Goal: Task Accomplishment & Management: Manage account settings

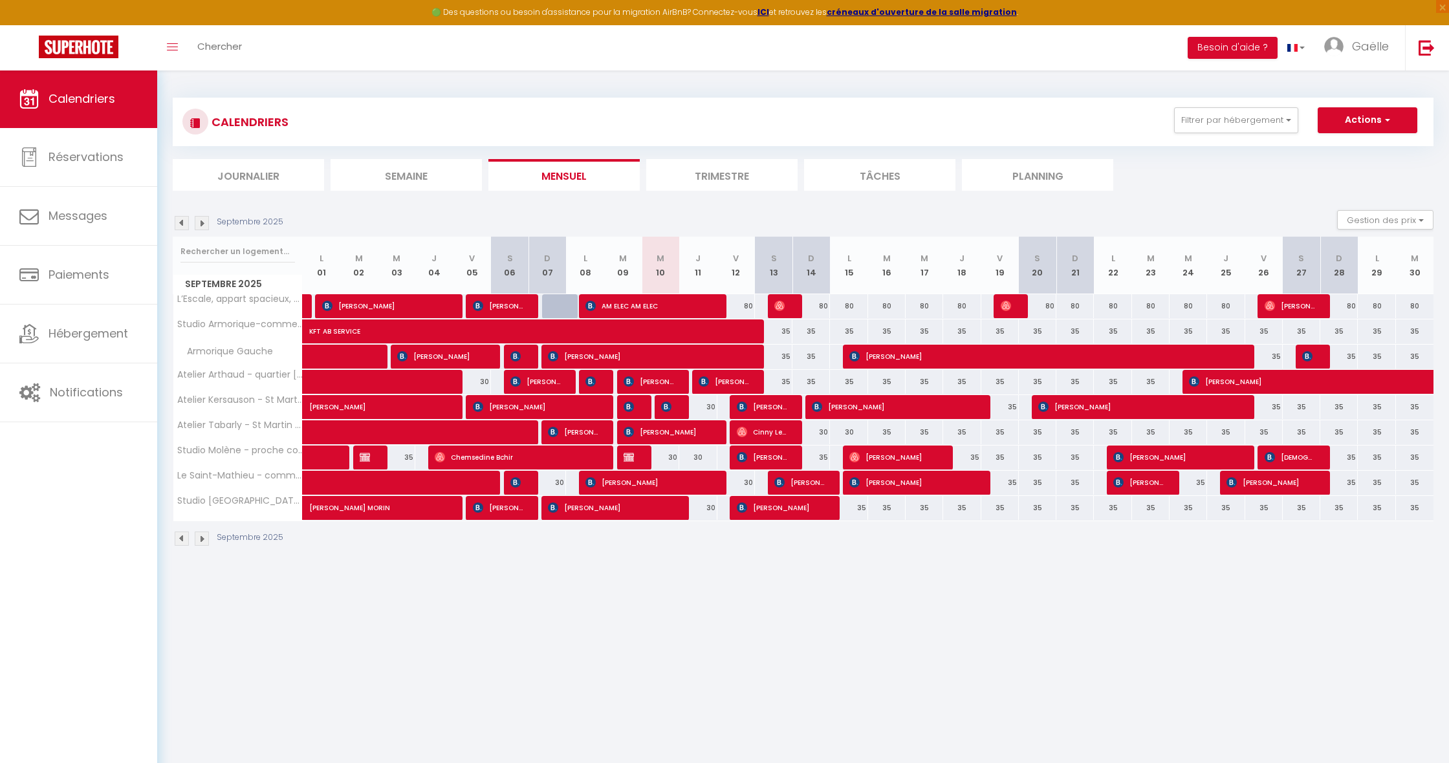
click at [476, 354] on span "[PERSON_NAME]" at bounding box center [440, 356] width 87 height 25
select select "OK"
select select "0"
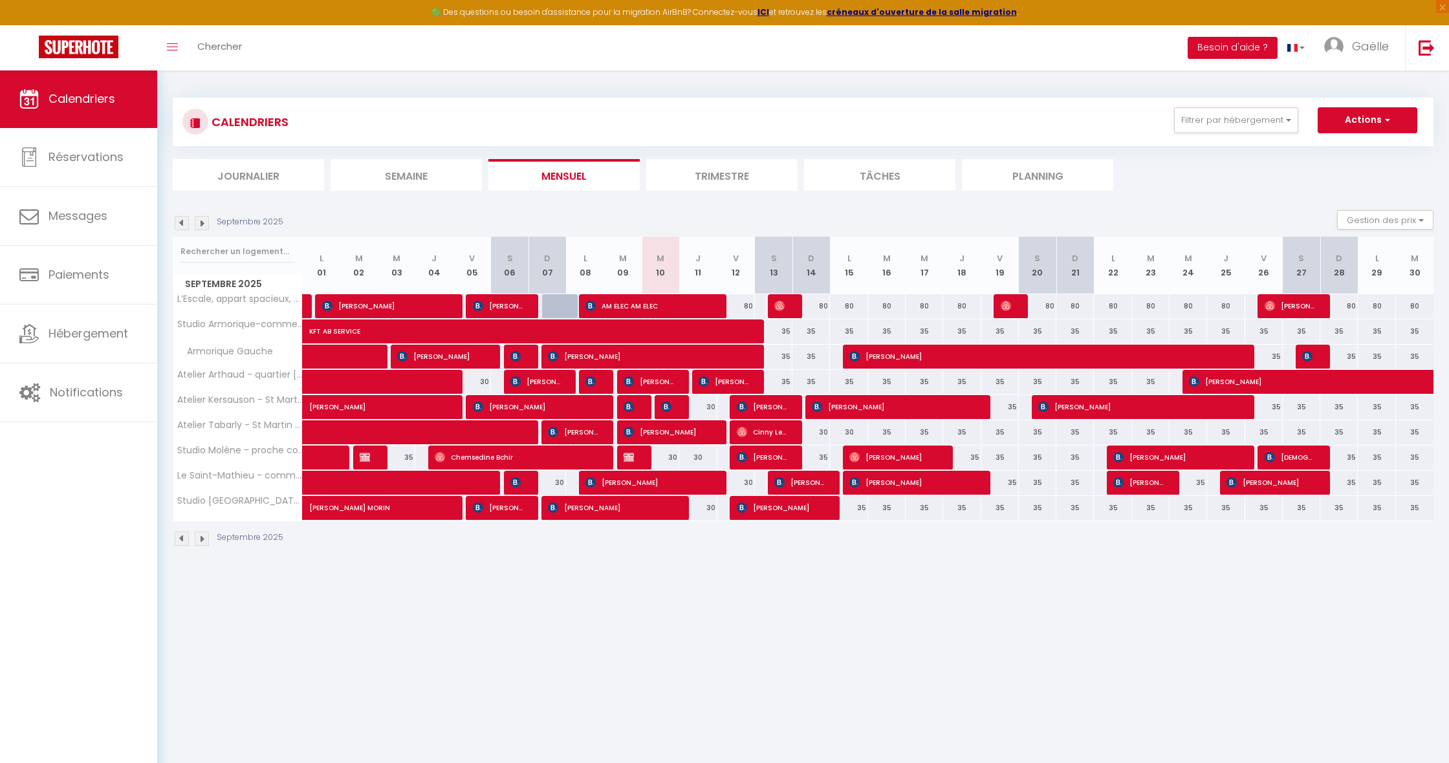
select select "1"
select select
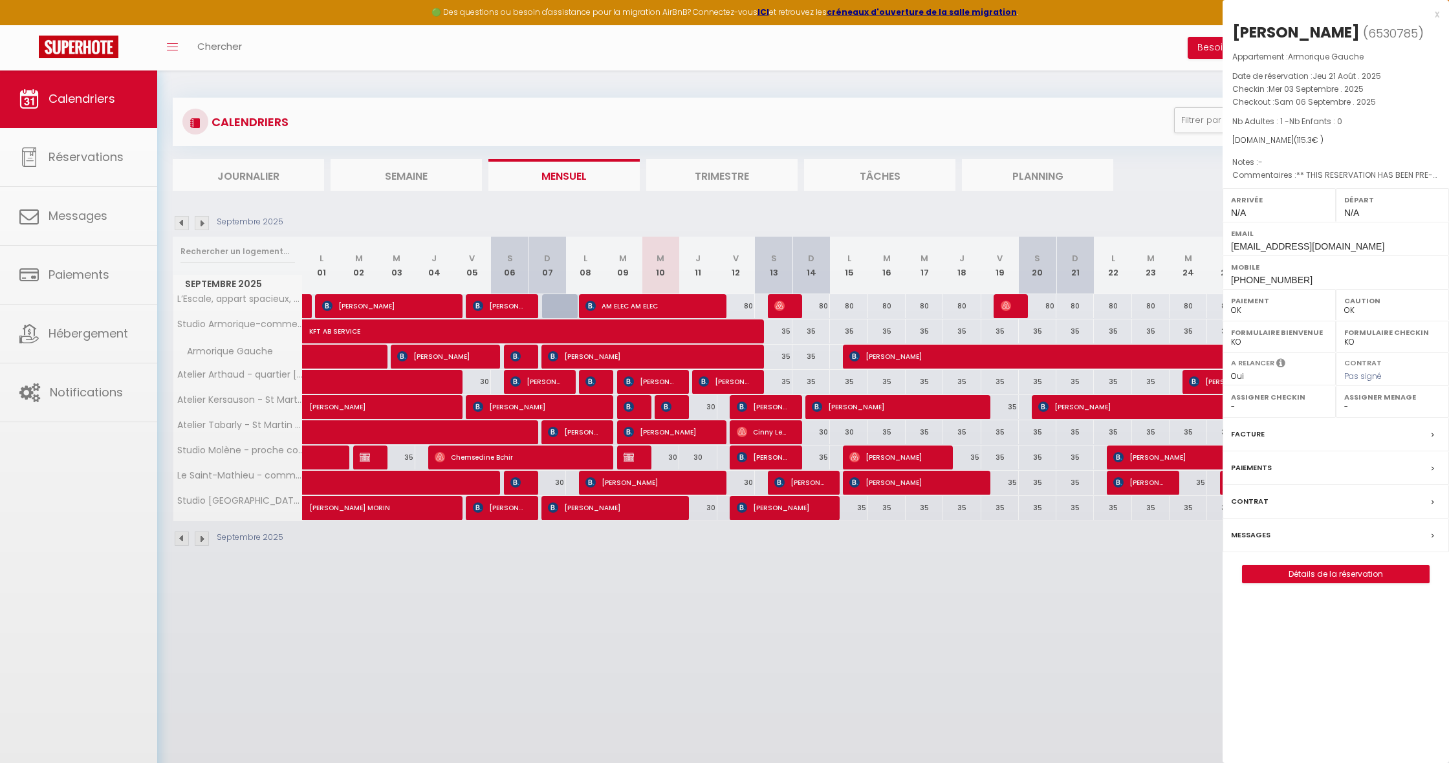
select select "13285"
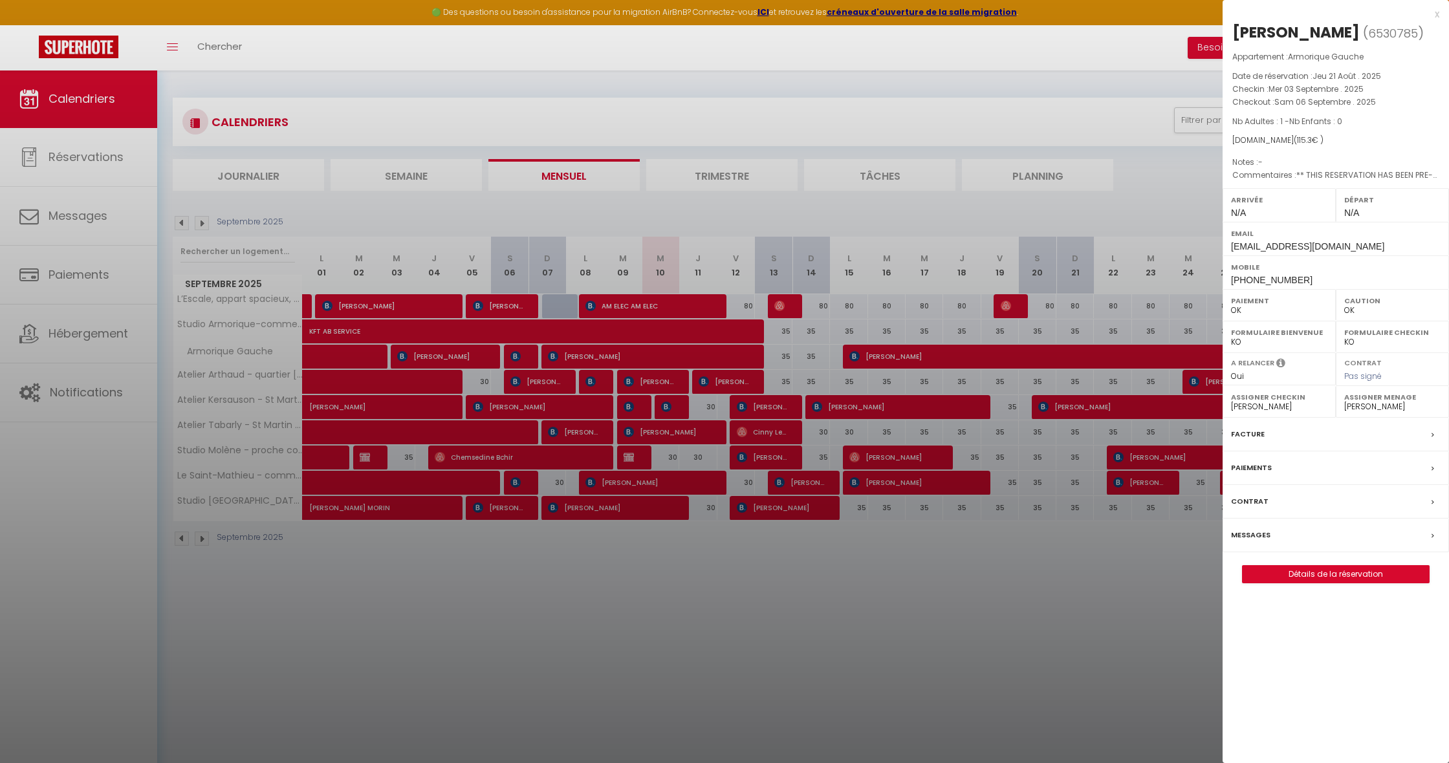
click at [544, 382] on div at bounding box center [724, 381] width 1449 height 763
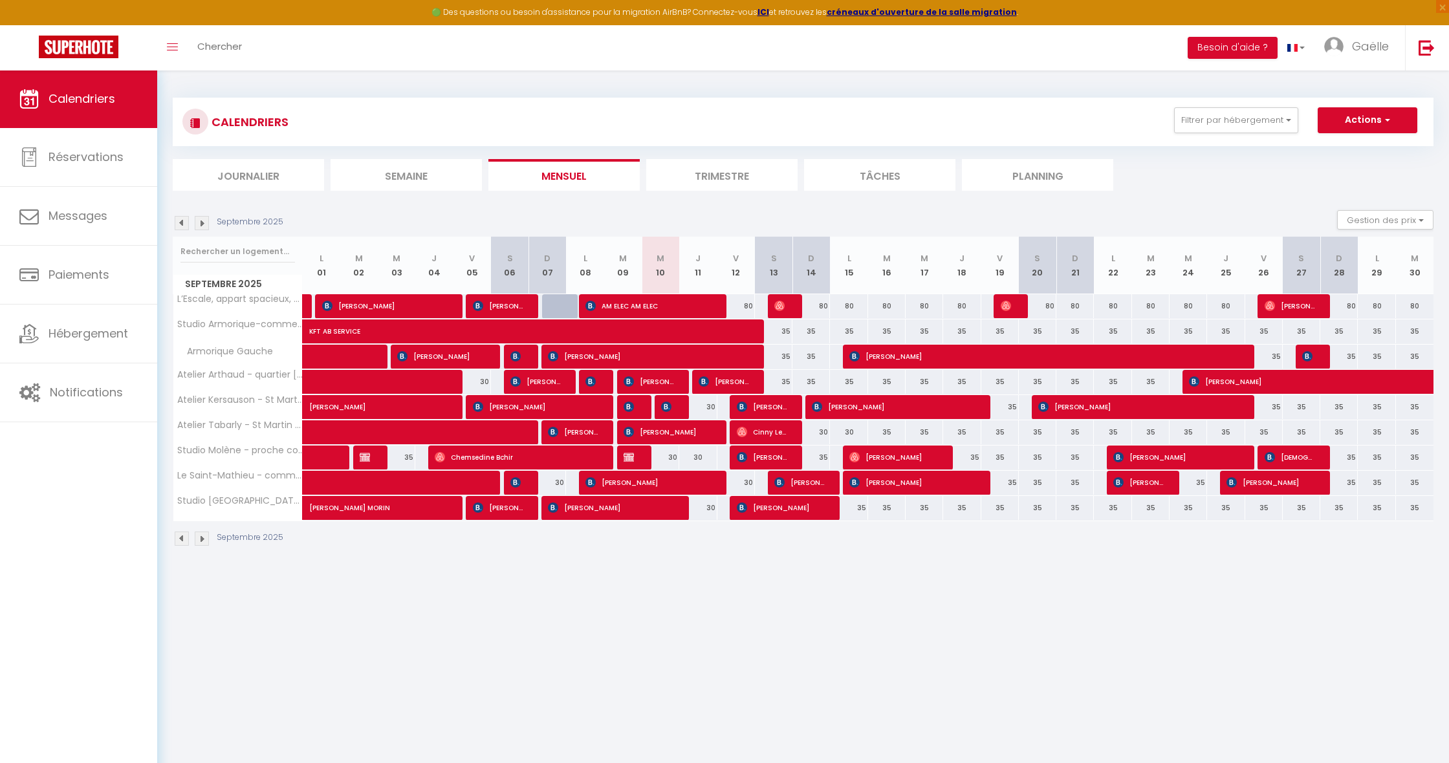
click at [544, 382] on span "[PERSON_NAME]" at bounding box center [535, 381] width 50 height 25
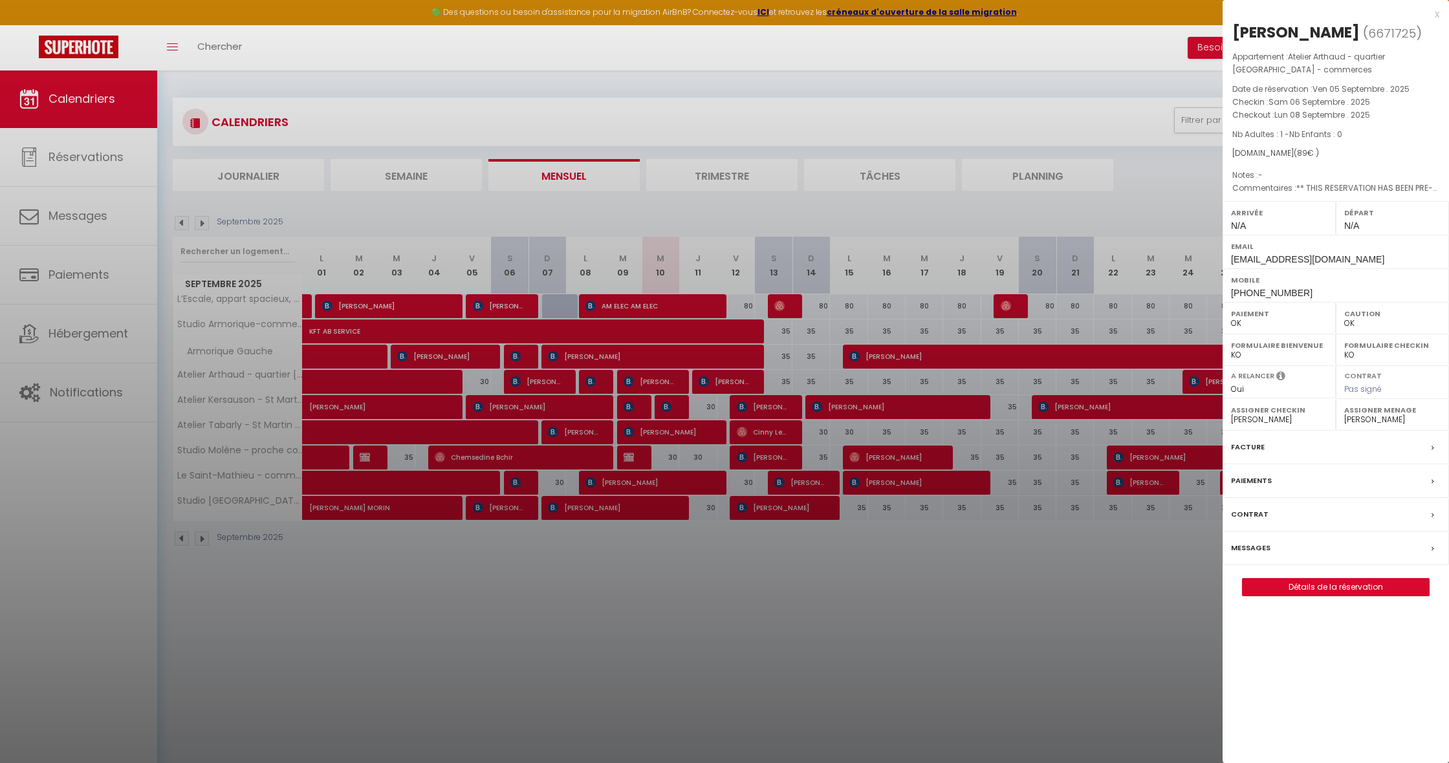
click at [1339, 581] on link "Détails de la réservation" at bounding box center [1335, 587] width 186 height 17
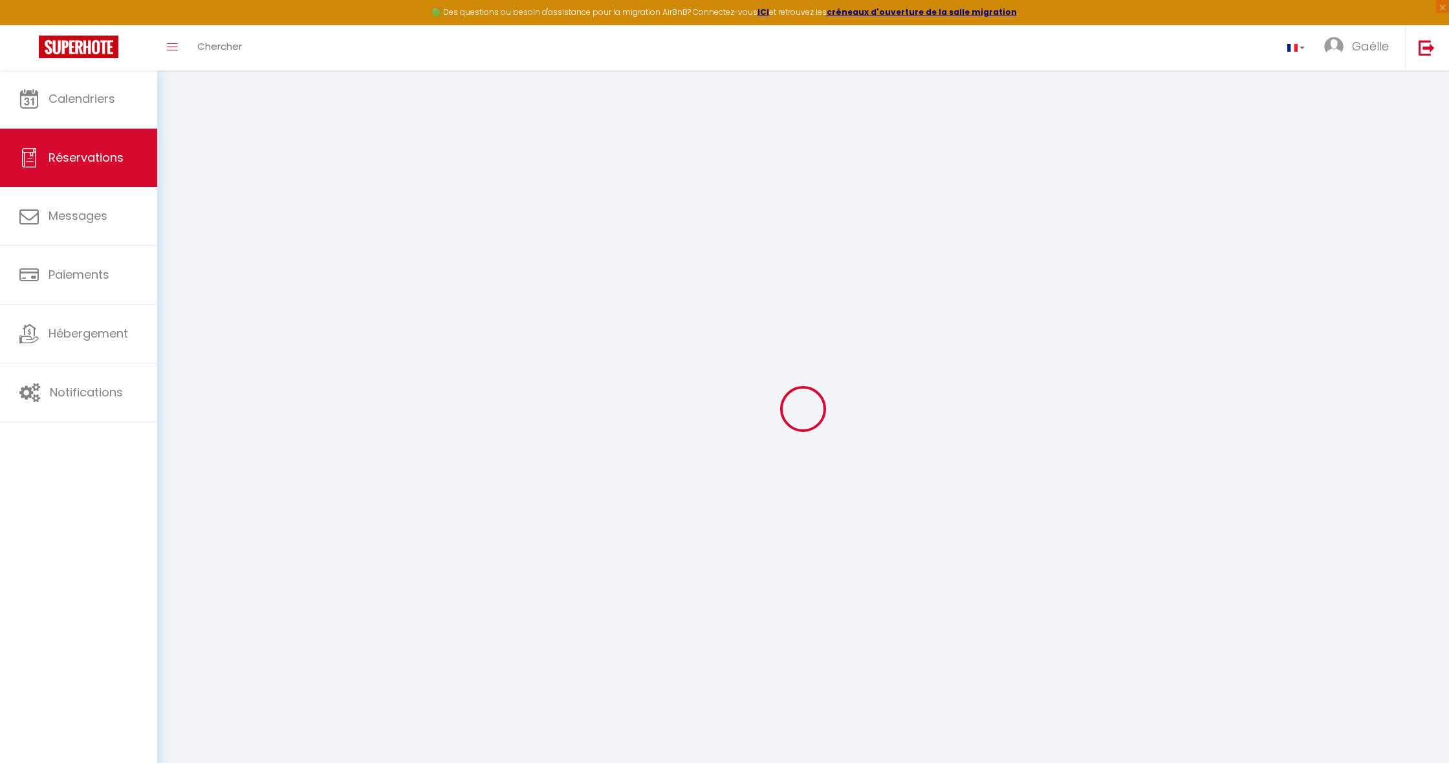
type input "[PERSON_NAME]"
type input "NAÏL"
type input "[EMAIL_ADDRESS][DOMAIN_NAME]"
type input "[PHONE_NUMBER]"
type input "."
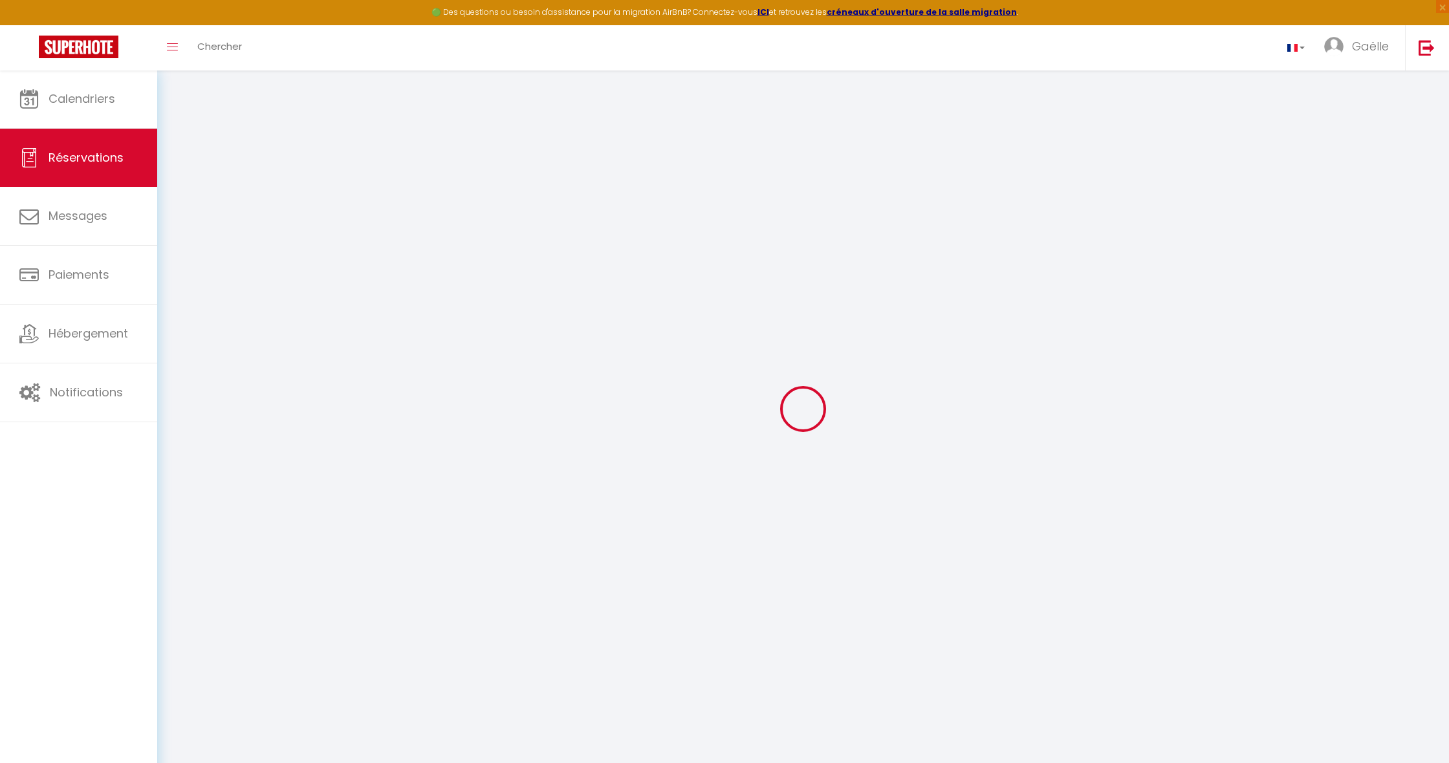
select select "FR"
type input "14.62"
type input "1.25"
select select "65116"
select select "1"
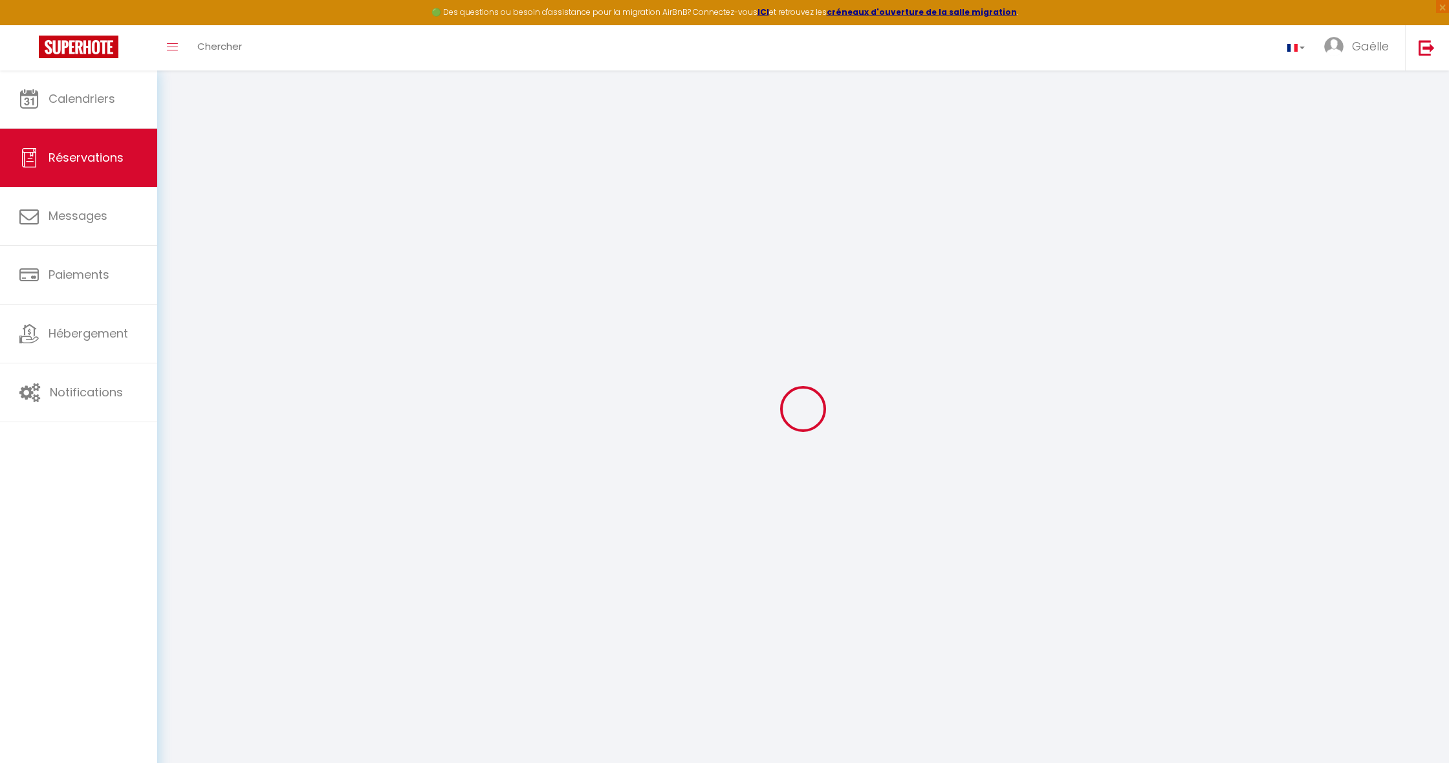
select select
type input "1"
select select "12"
select select "15"
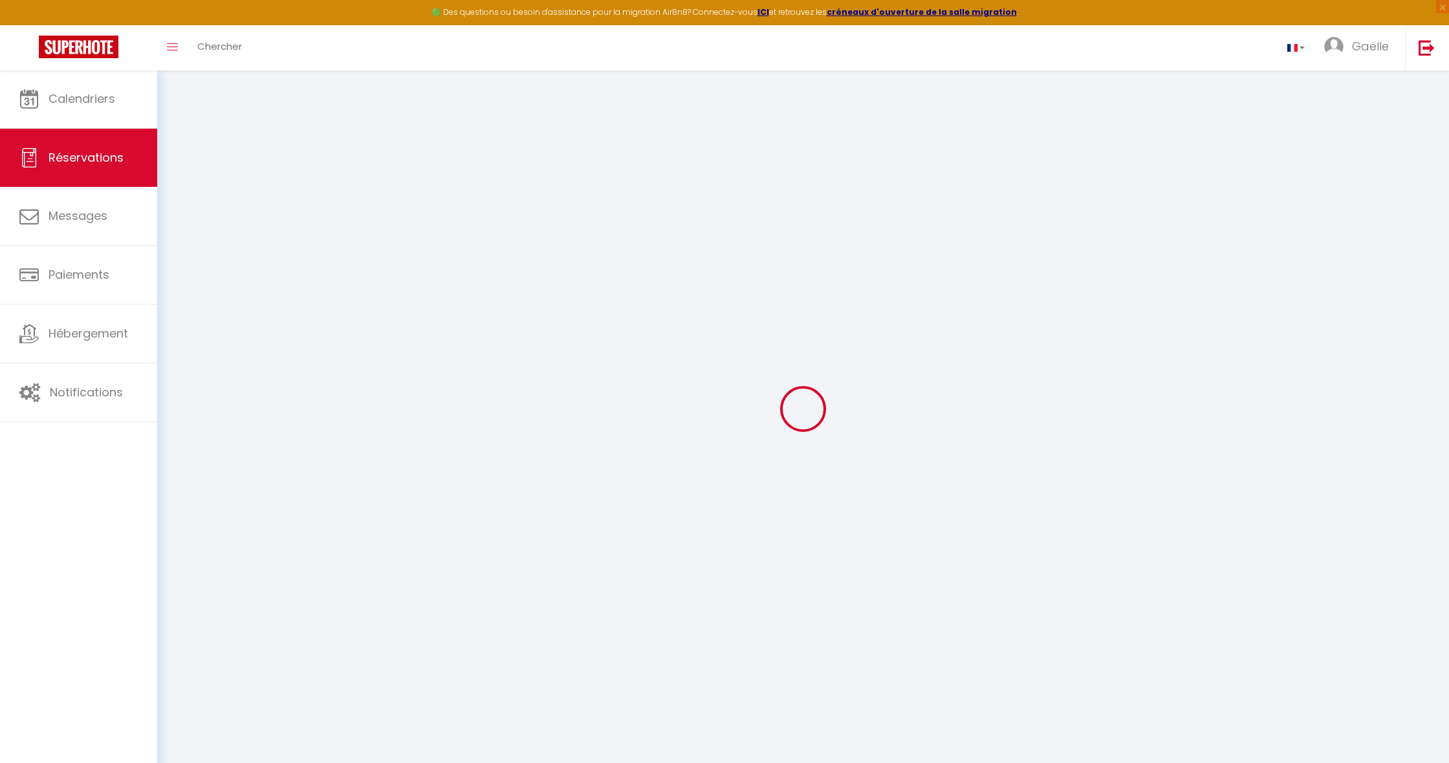
type input "60"
checkbox input "false"
select select "2"
type input "0"
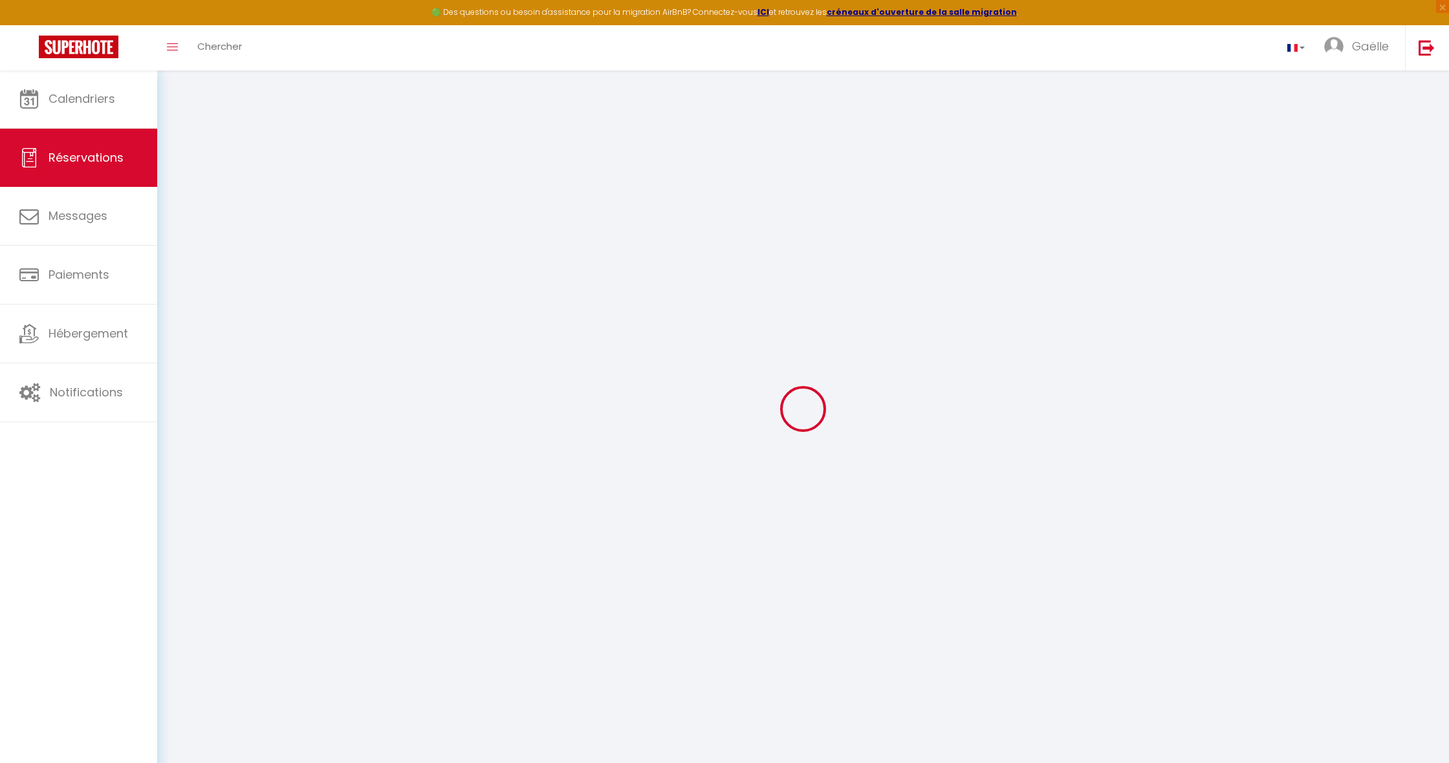
type input "0"
select select
checkbox input "false"
select select
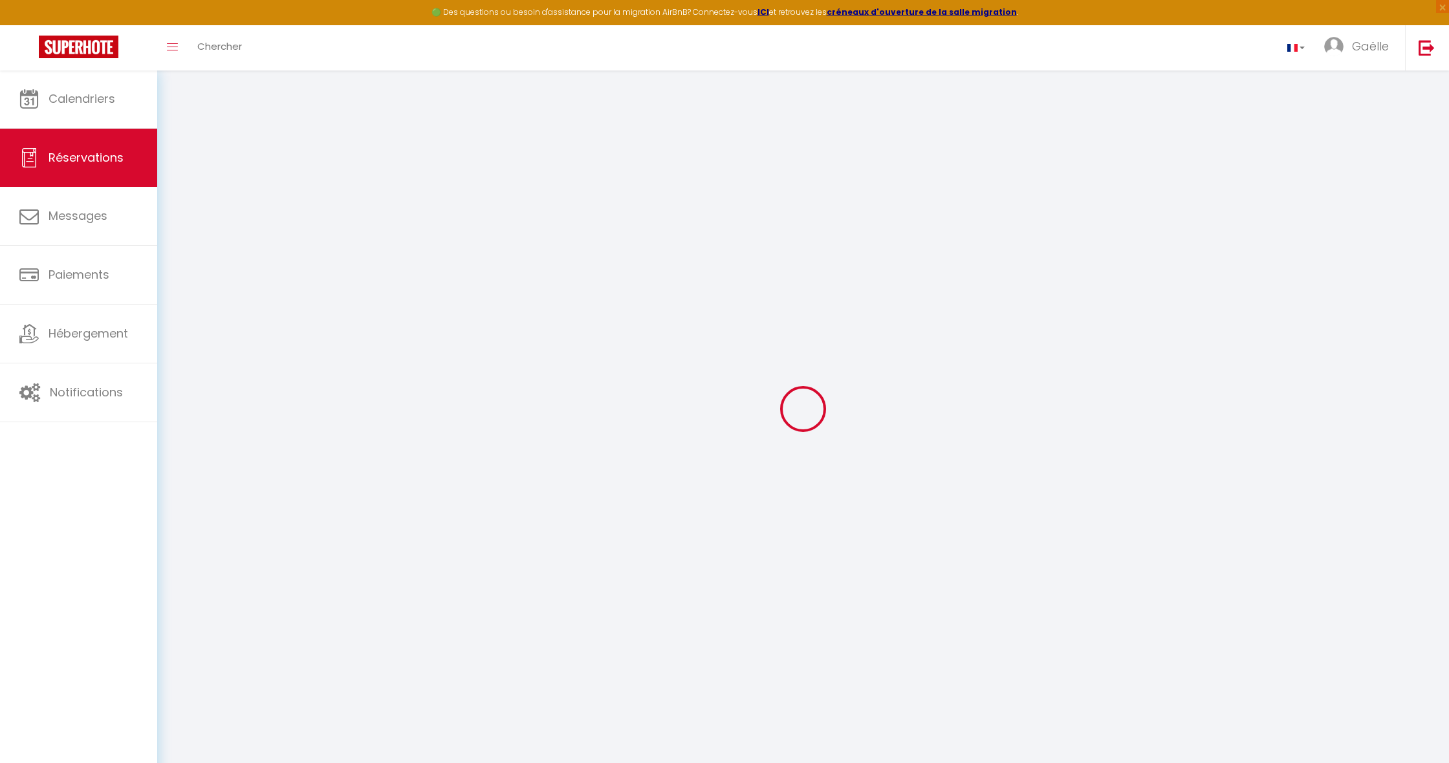
select select
checkbox input "false"
select select
checkbox input "false"
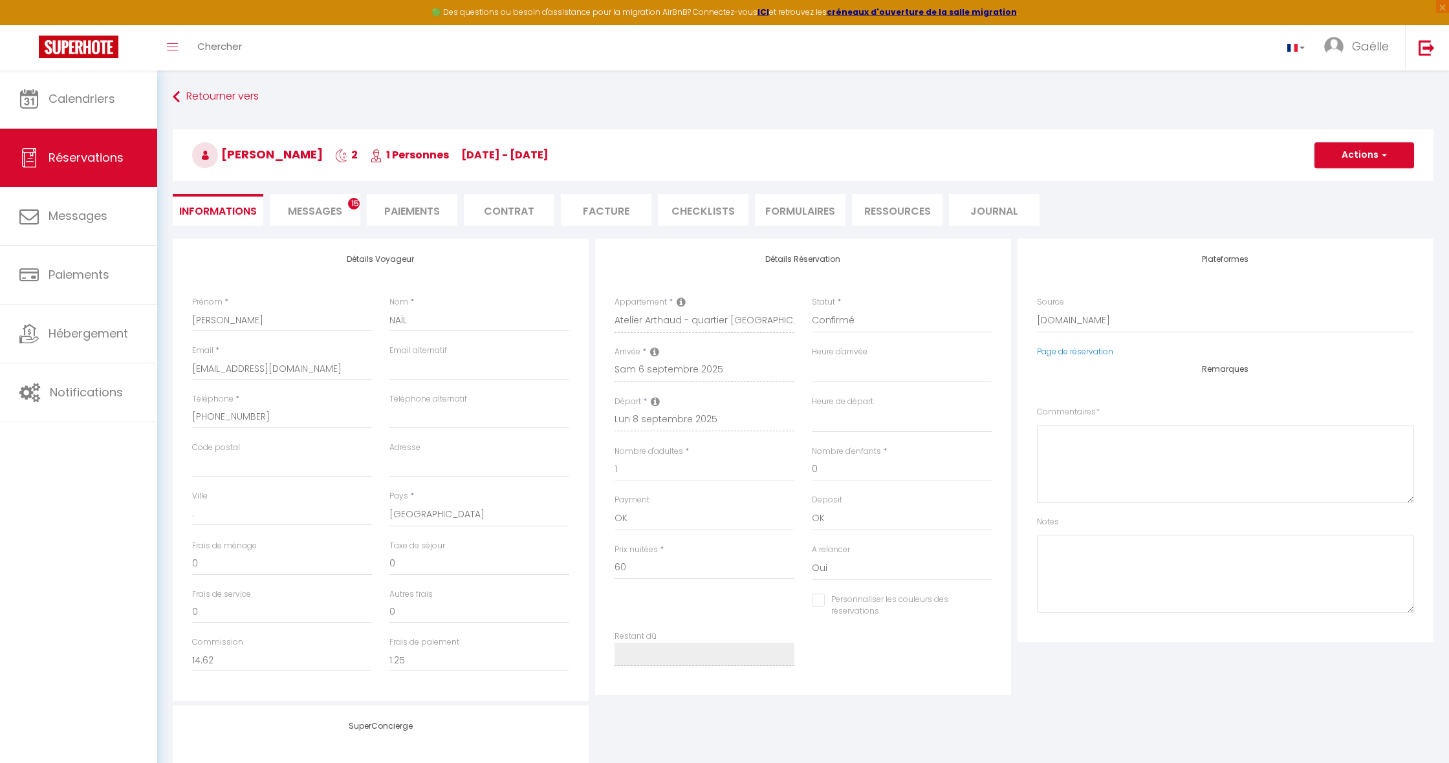
select select
checkbox input "false"
type textarea "** THIS RESERVATION HAS BEEN PRE-PAID ** BOOKING NOTE : Payment charge is EUR 1…"
type input "26"
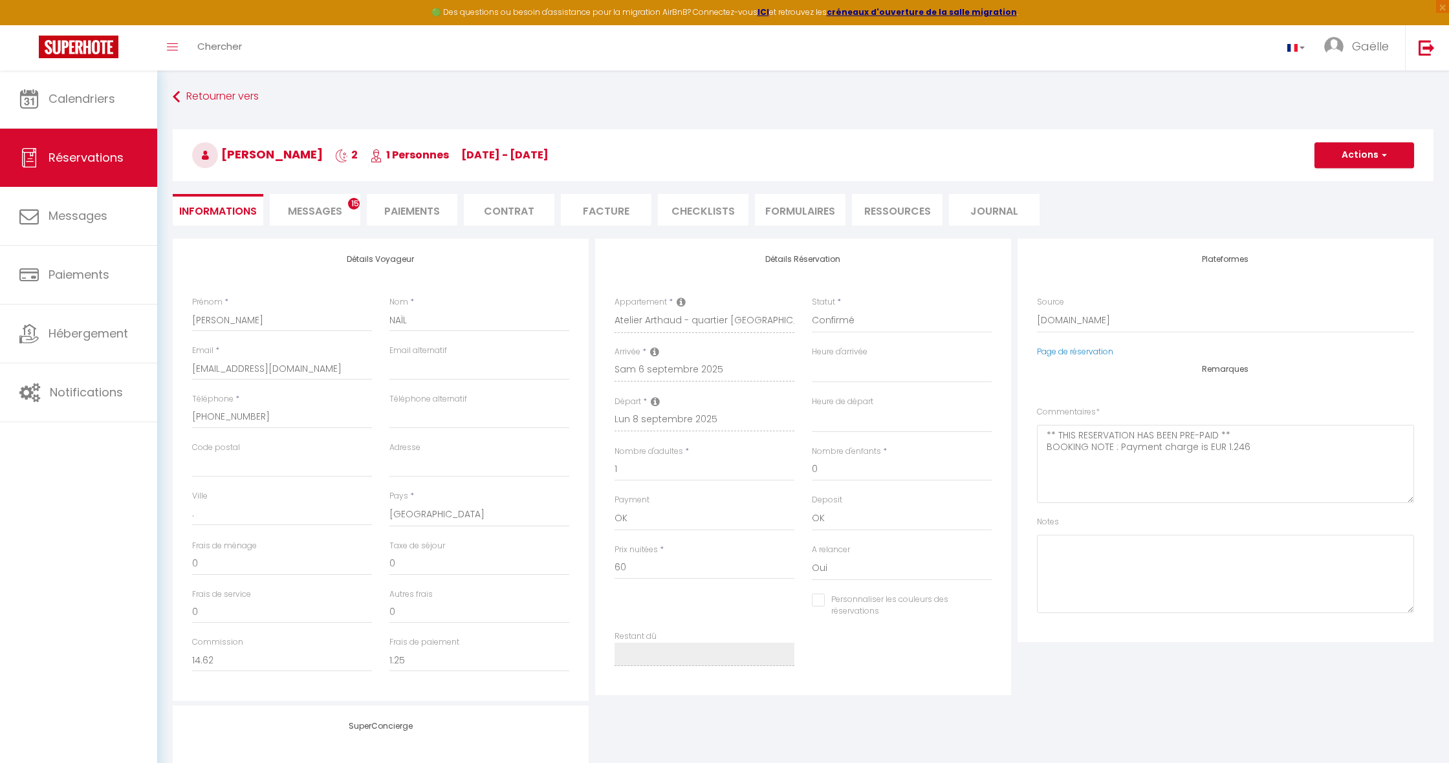
type input "3"
select select
checkbox input "false"
select select
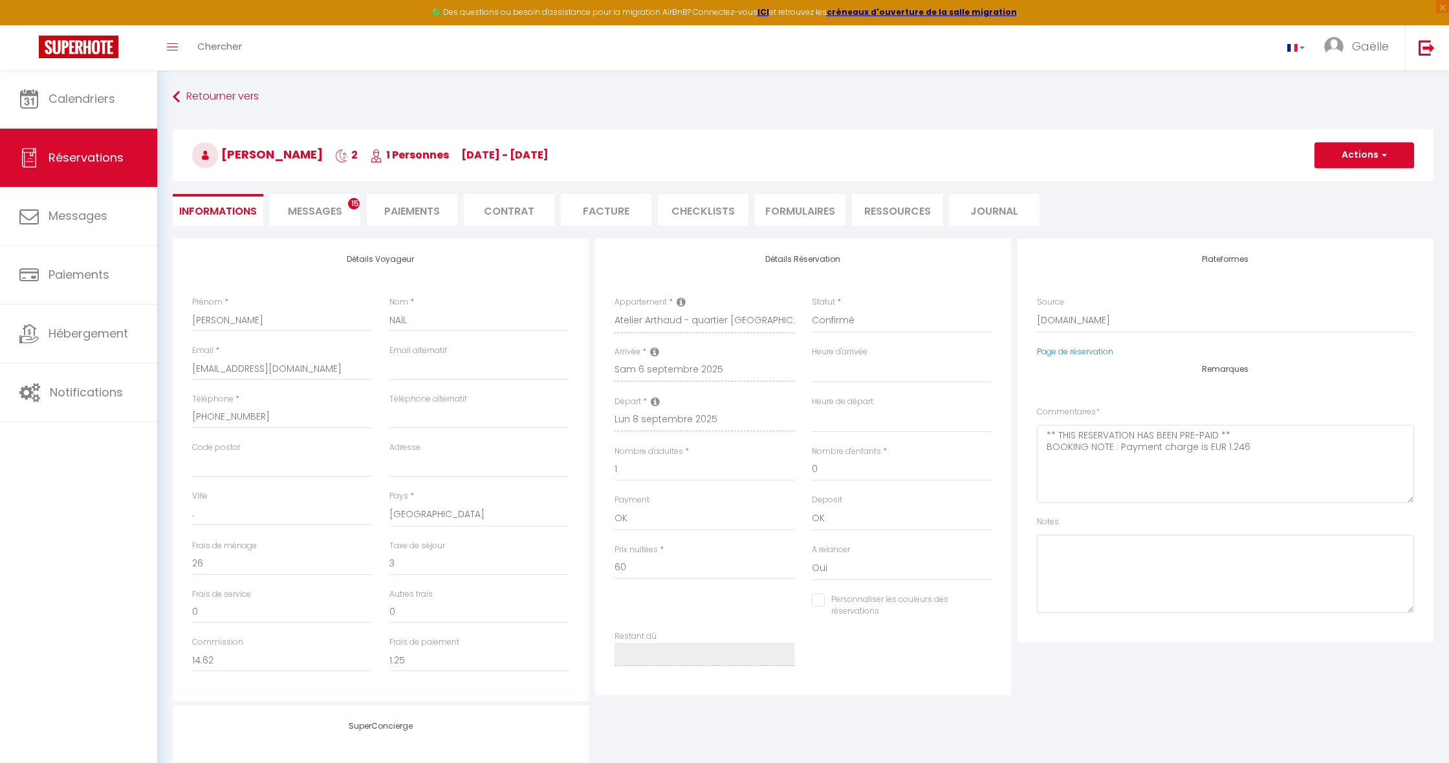
select select
click at [324, 213] on span "Messages" at bounding box center [315, 211] width 54 height 15
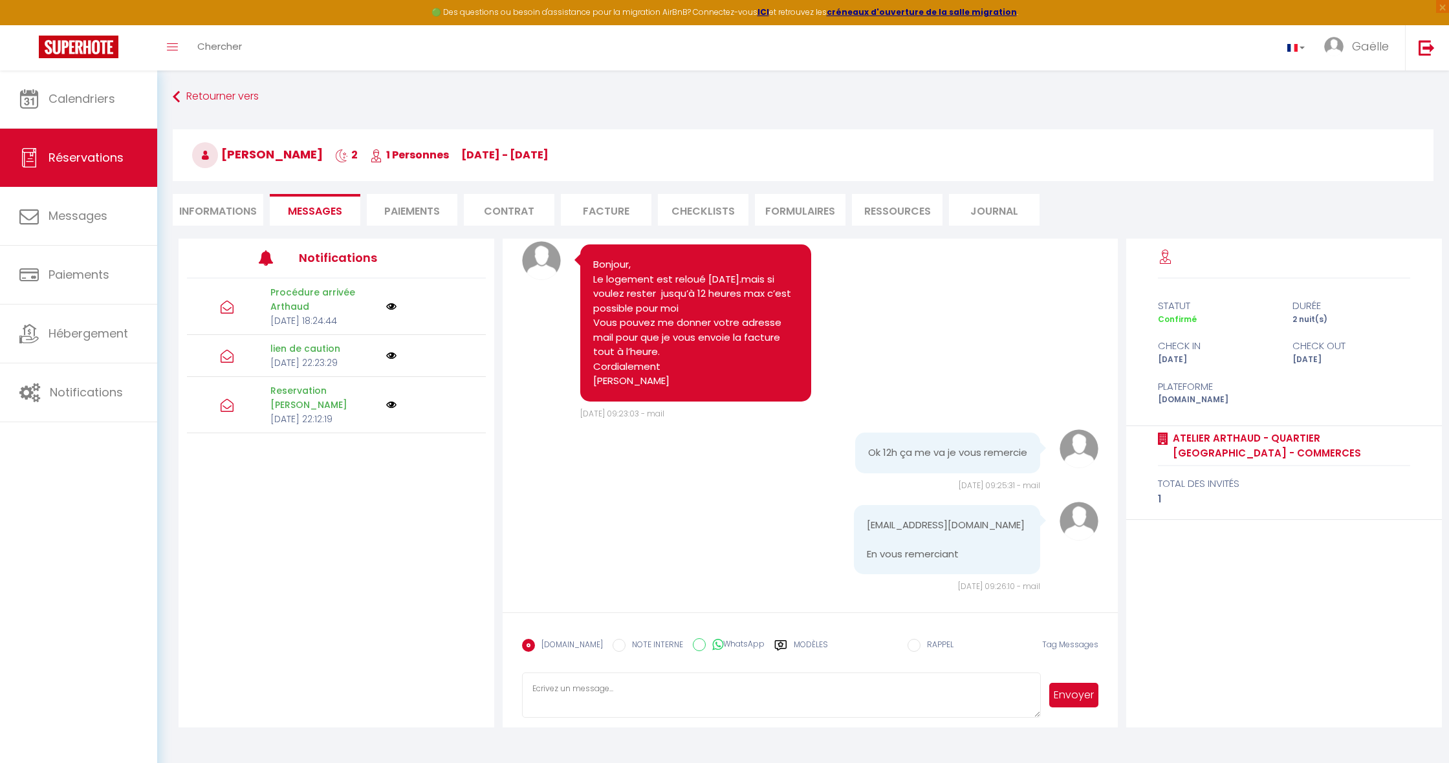
scroll to position [4917, 0]
drag, startPoint x: 1028, startPoint y: 517, endPoint x: 911, endPoint y: 516, distance: 117.1
click at [898, 518] on div "[EMAIL_ADDRESS][DOMAIN_NAME] En vous remerciant" at bounding box center [947, 541] width 186 height 70
copy pre "[EMAIL_ADDRESS][DOMAIN_NAME]"
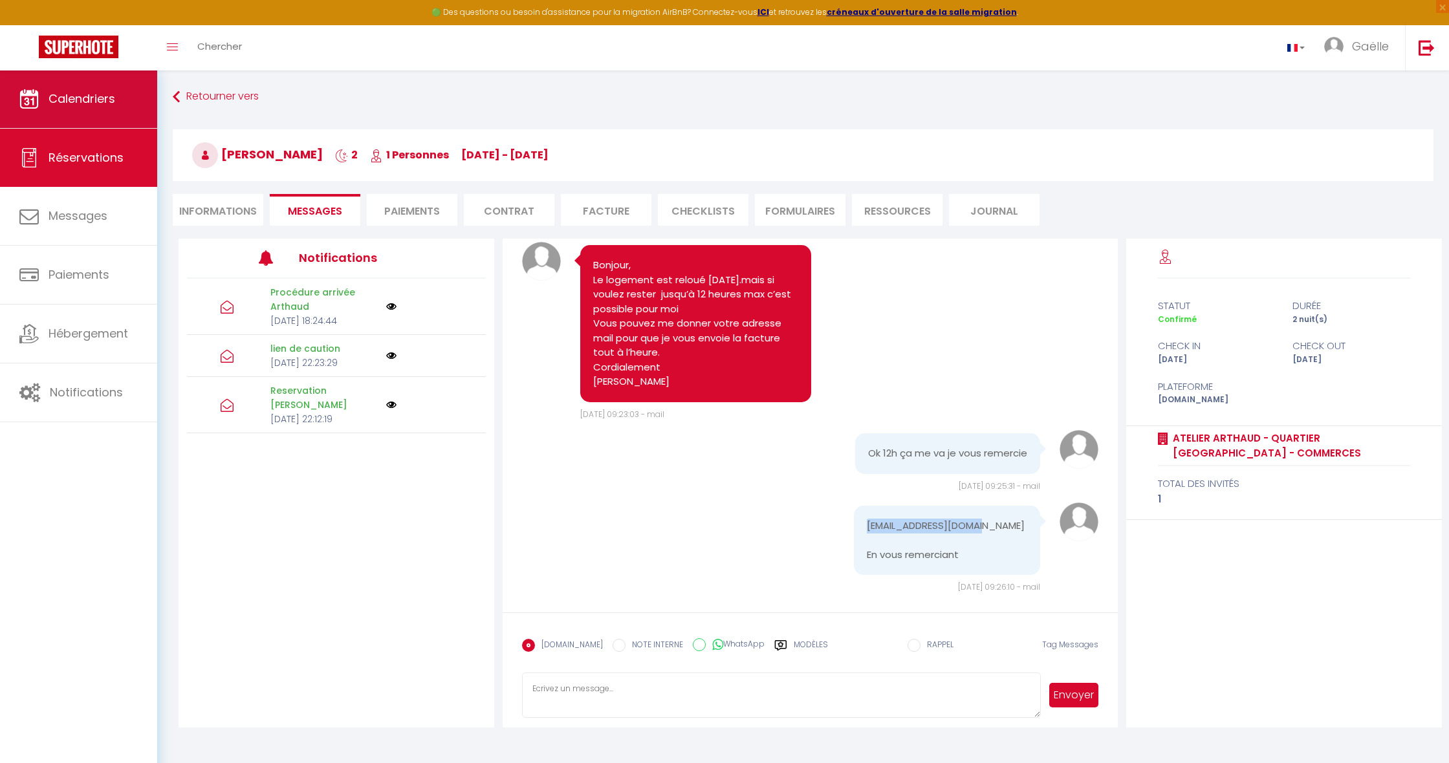
click at [105, 102] on span "Calendriers" at bounding box center [82, 99] width 67 height 16
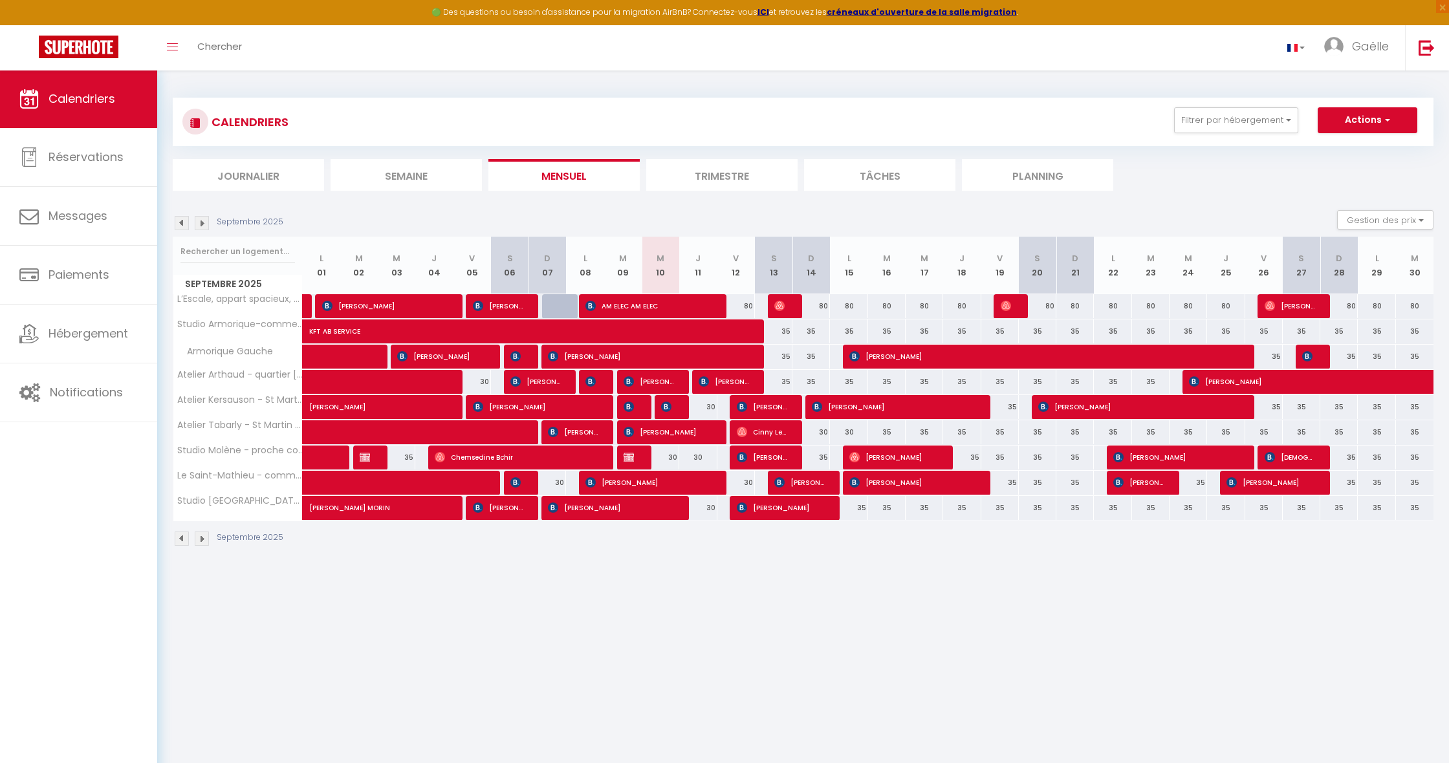
click at [633, 410] on img at bounding box center [628, 407] width 10 height 10
select select "OK"
select select "0"
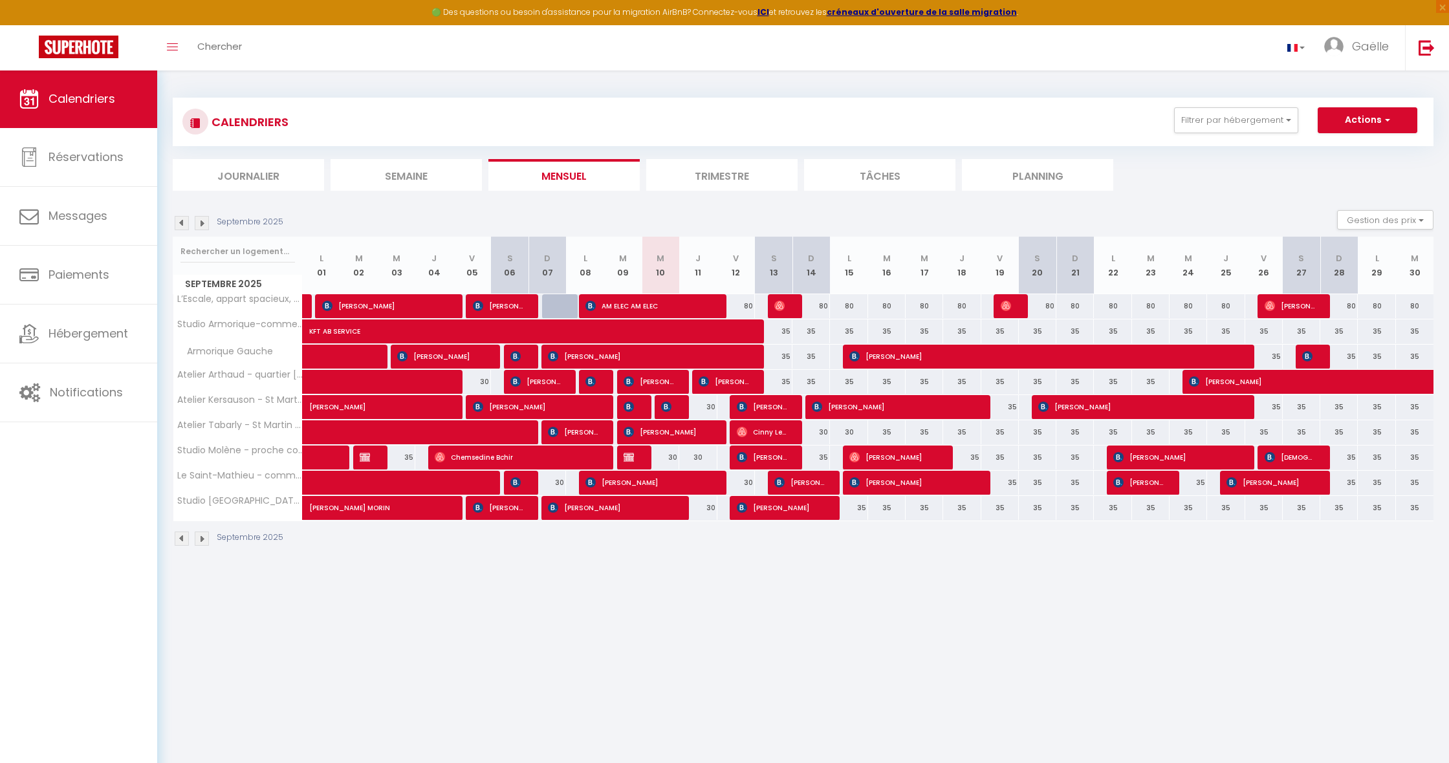
select select "1"
select select
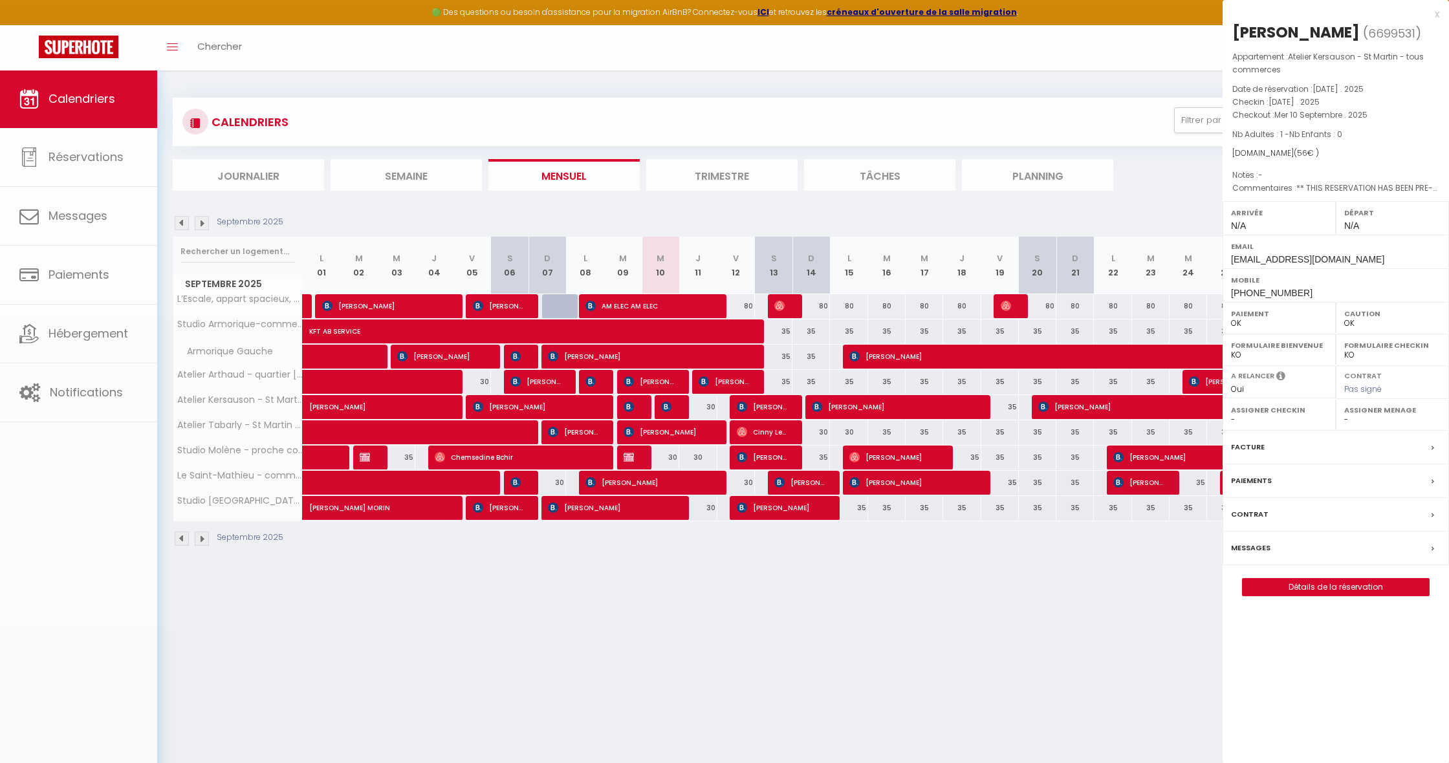
select select "13285"
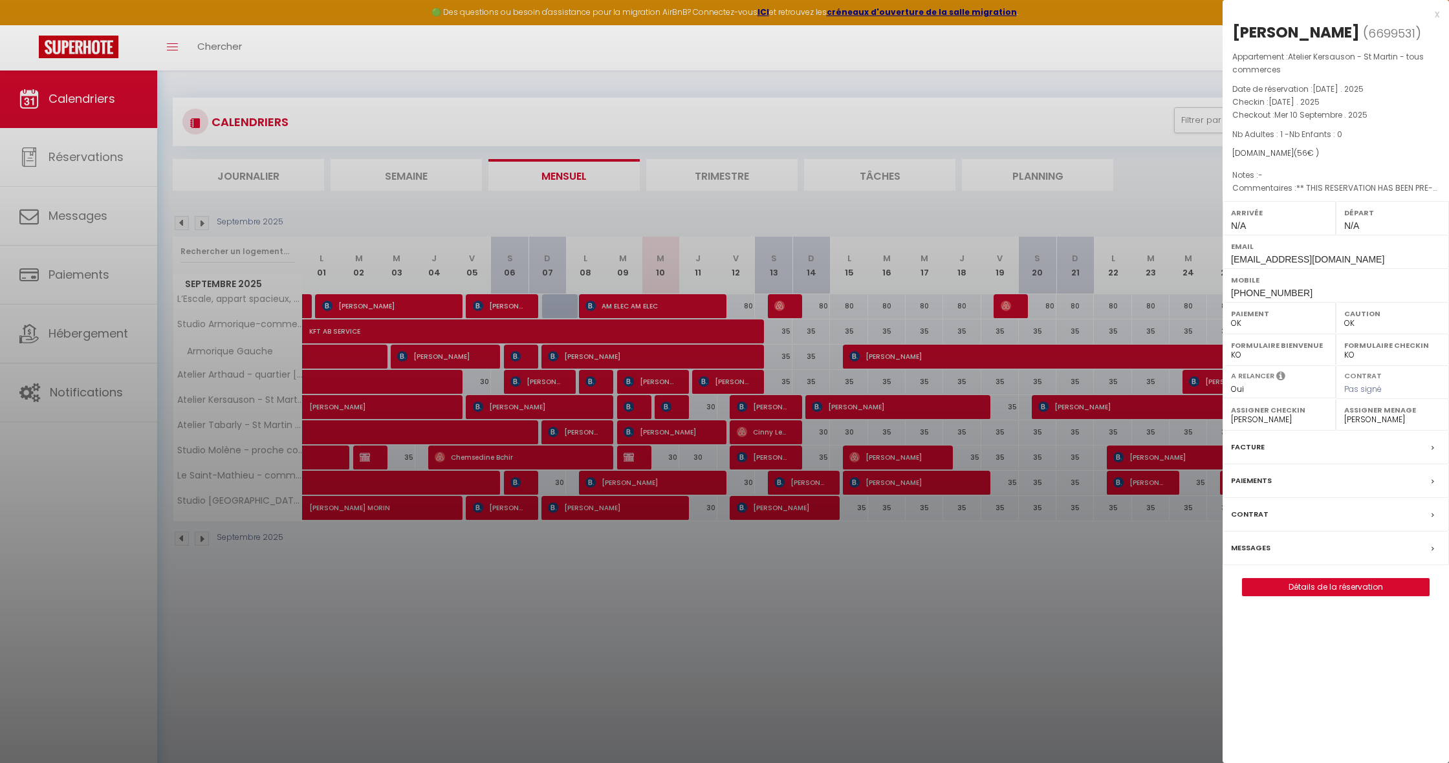
click at [1390, 583] on link "Détails de la réservation" at bounding box center [1335, 587] width 186 height 17
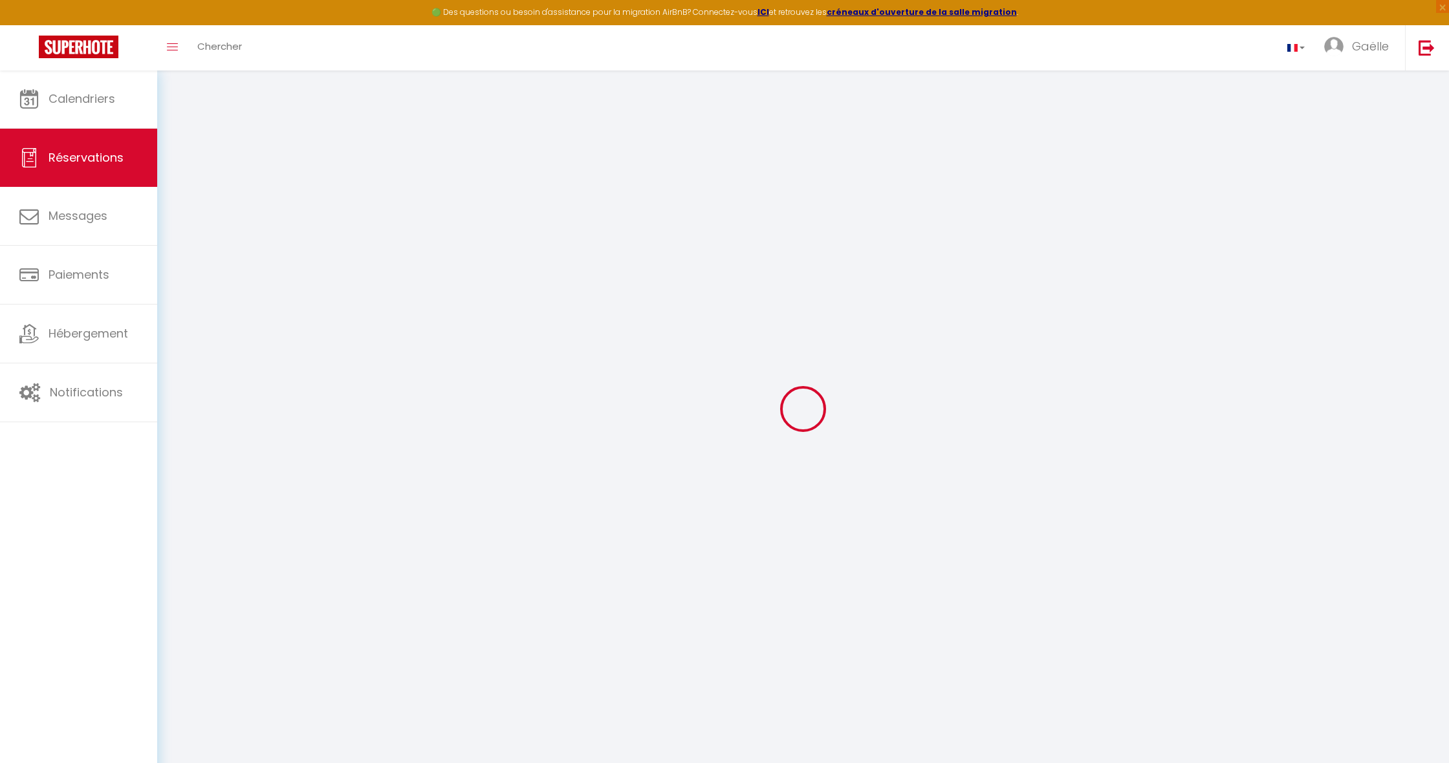
type input "Marine"
type input "Dupré"
type input "[EMAIL_ADDRESS][DOMAIN_NAME]"
type input "[PHONE_NUMBER]"
select select "FR"
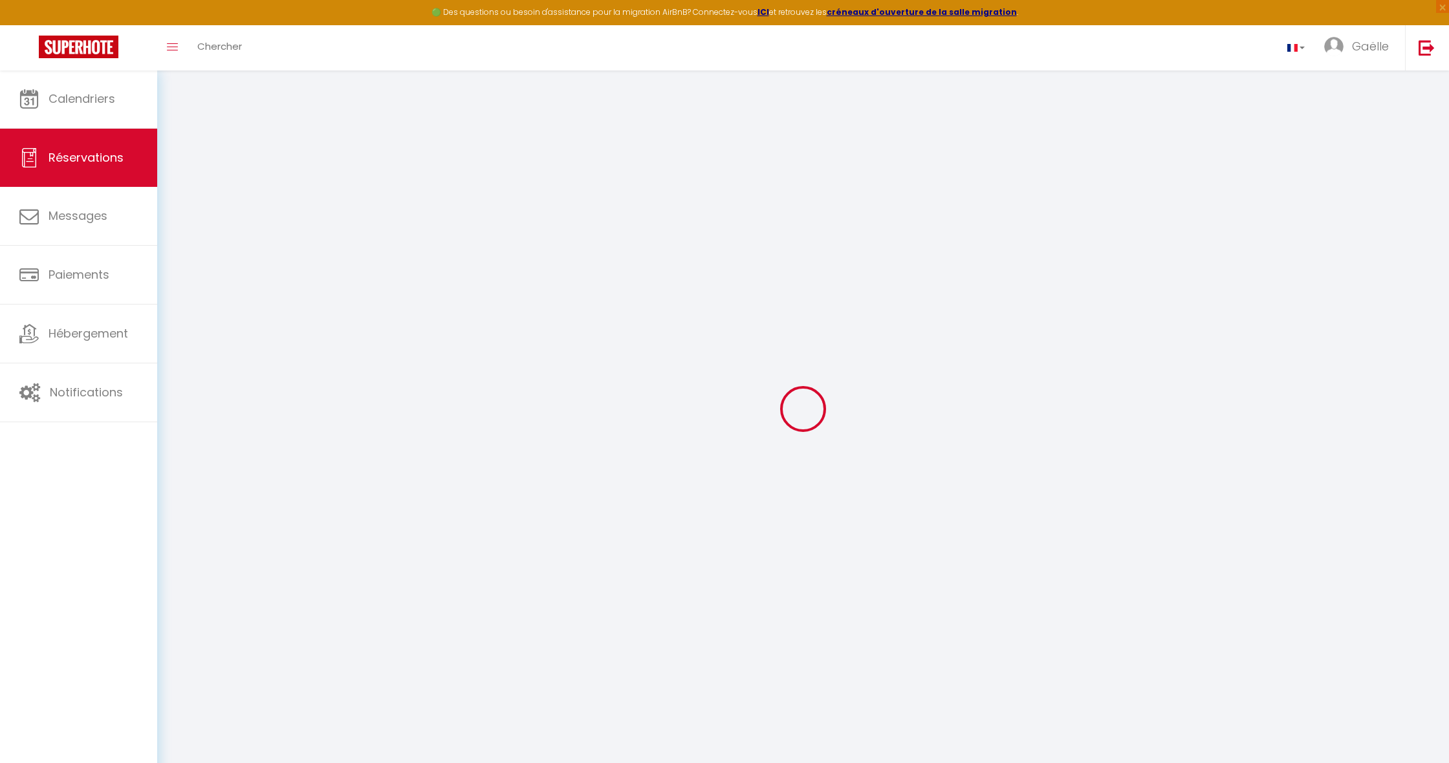
type input "9.52"
type input "0.78"
select select "65117"
select select "1"
select select
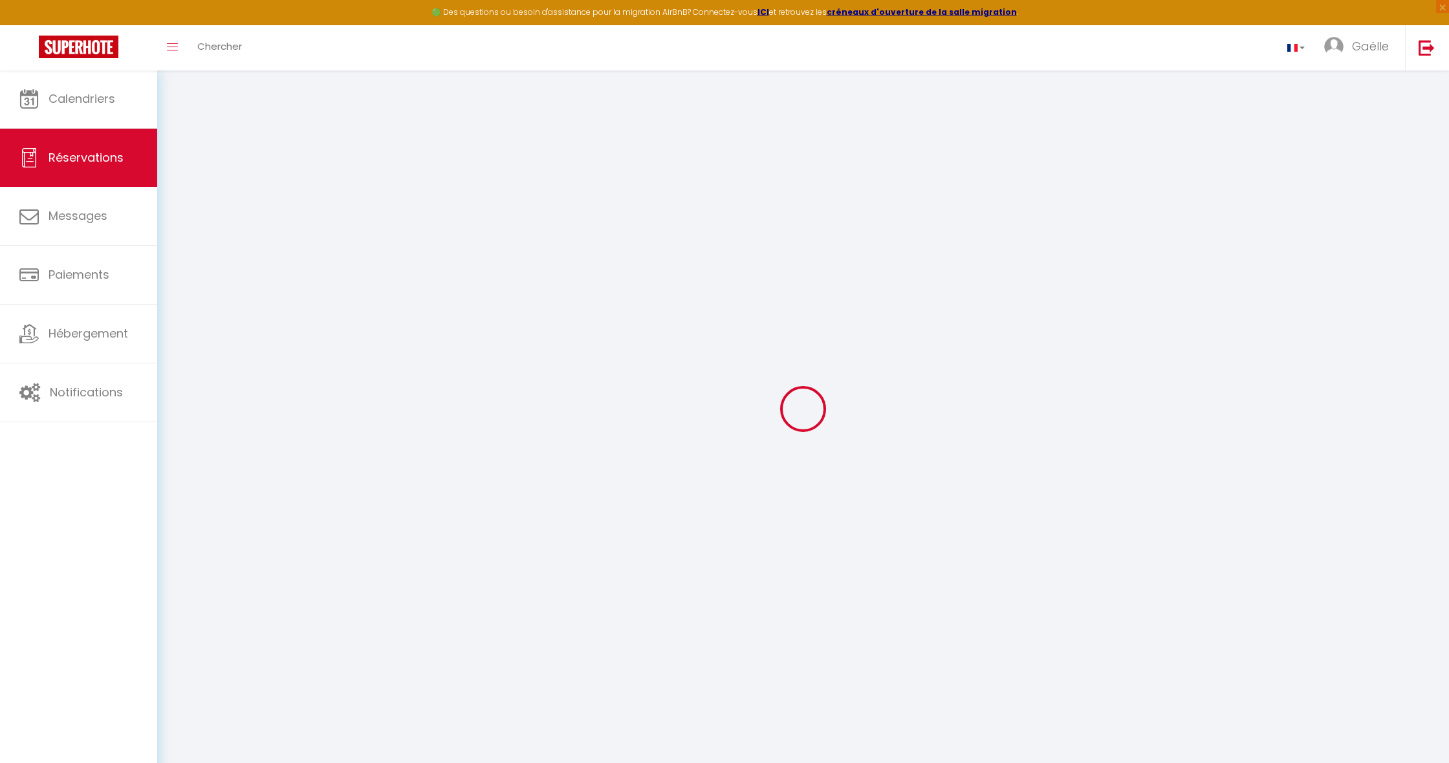
select select
type input "1"
select select "12"
select select "15"
type input "30"
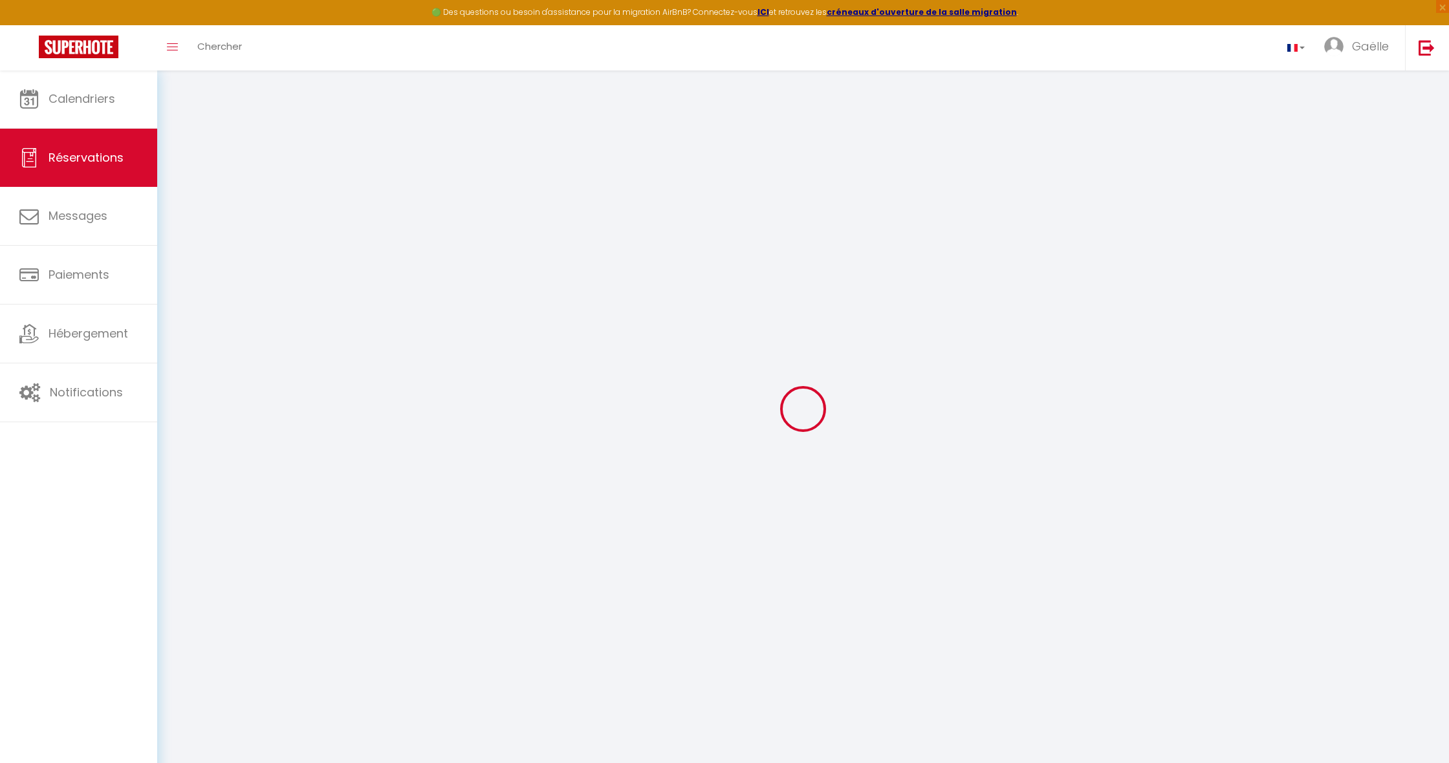
checkbox input "false"
select select "2"
type input "0"
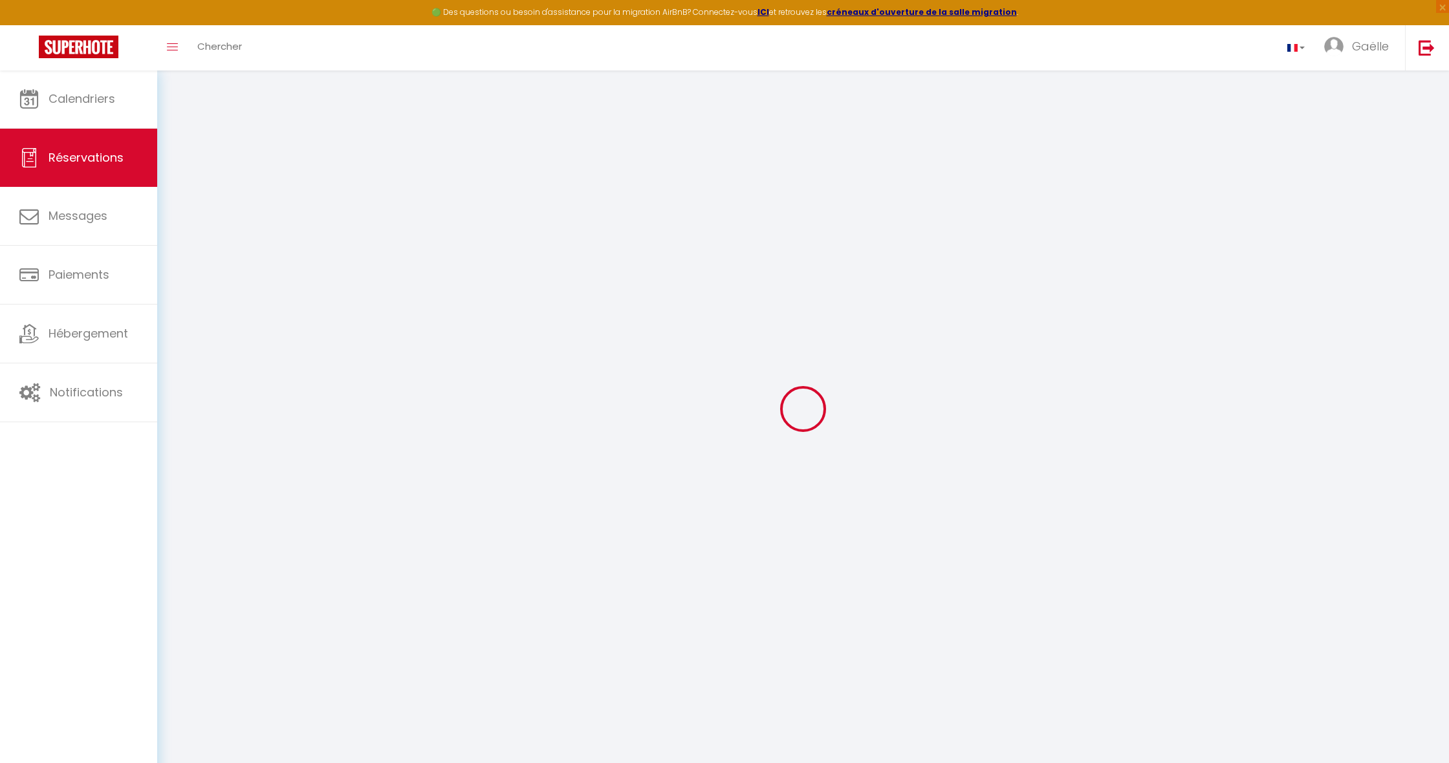
select select
checkbox input "false"
select select
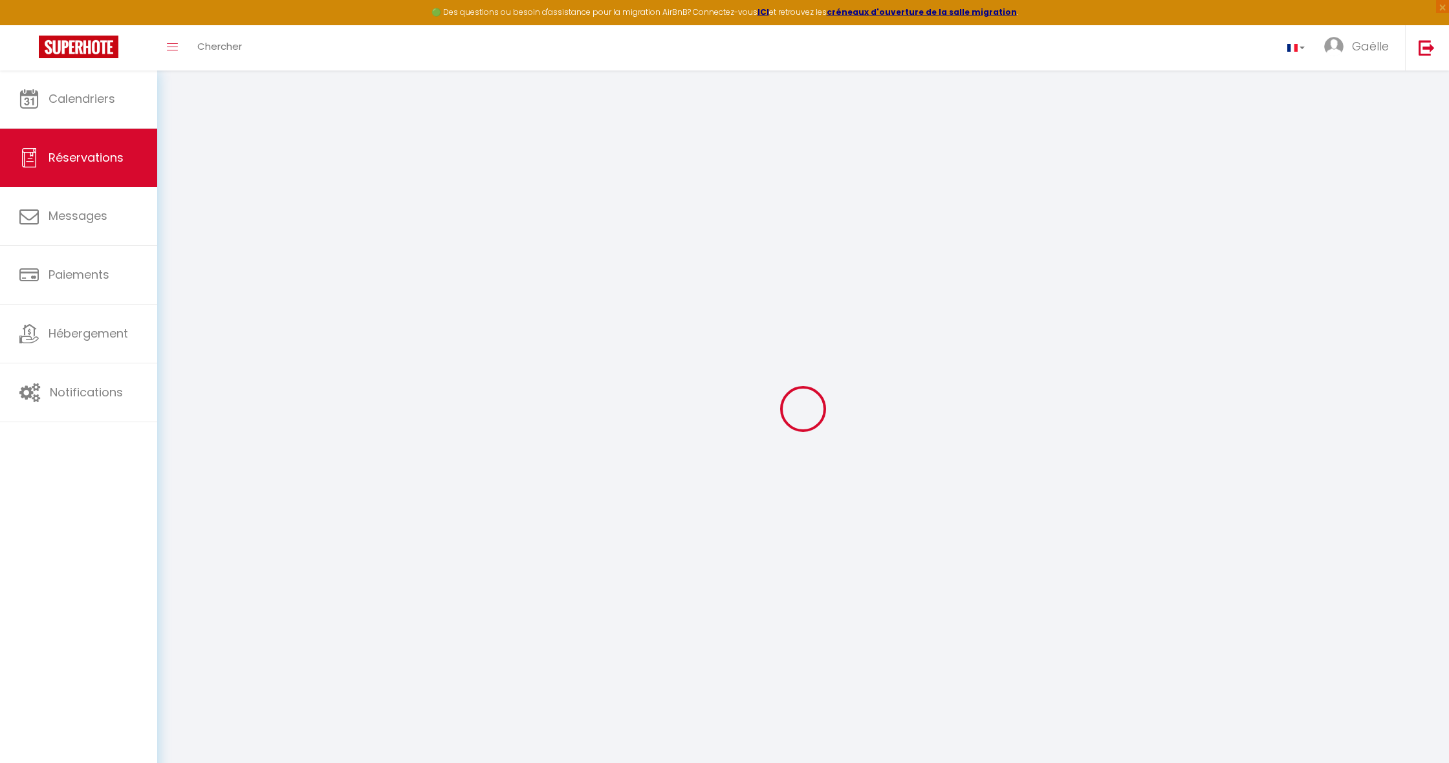
checkbox input "false"
select select
checkbox input "false"
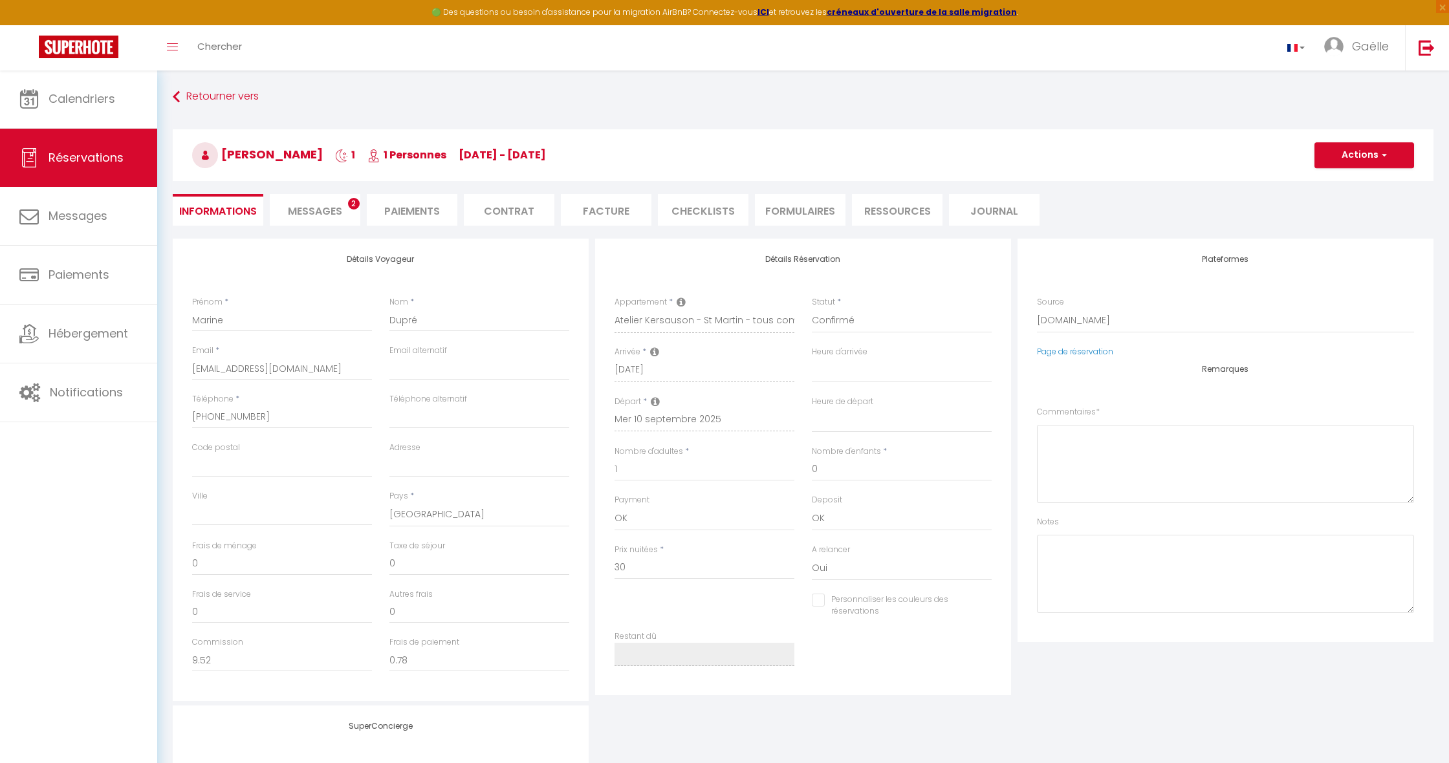
select select
checkbox input "false"
type textarea "** THIS RESERVATION HAS BEEN PRE-PAID ** Je voyage pour affaires et il est poss…"
type input "26"
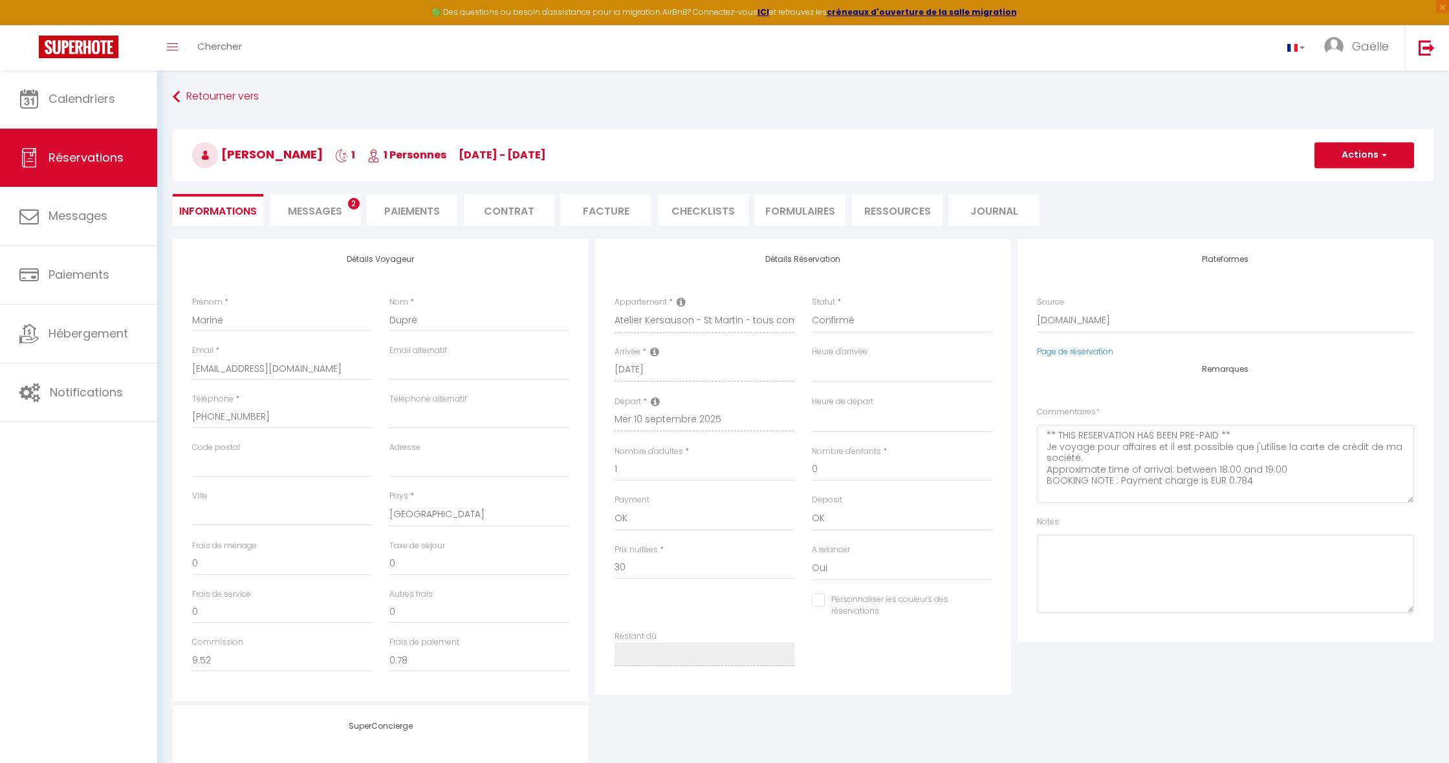
select select
checkbox input "false"
select select
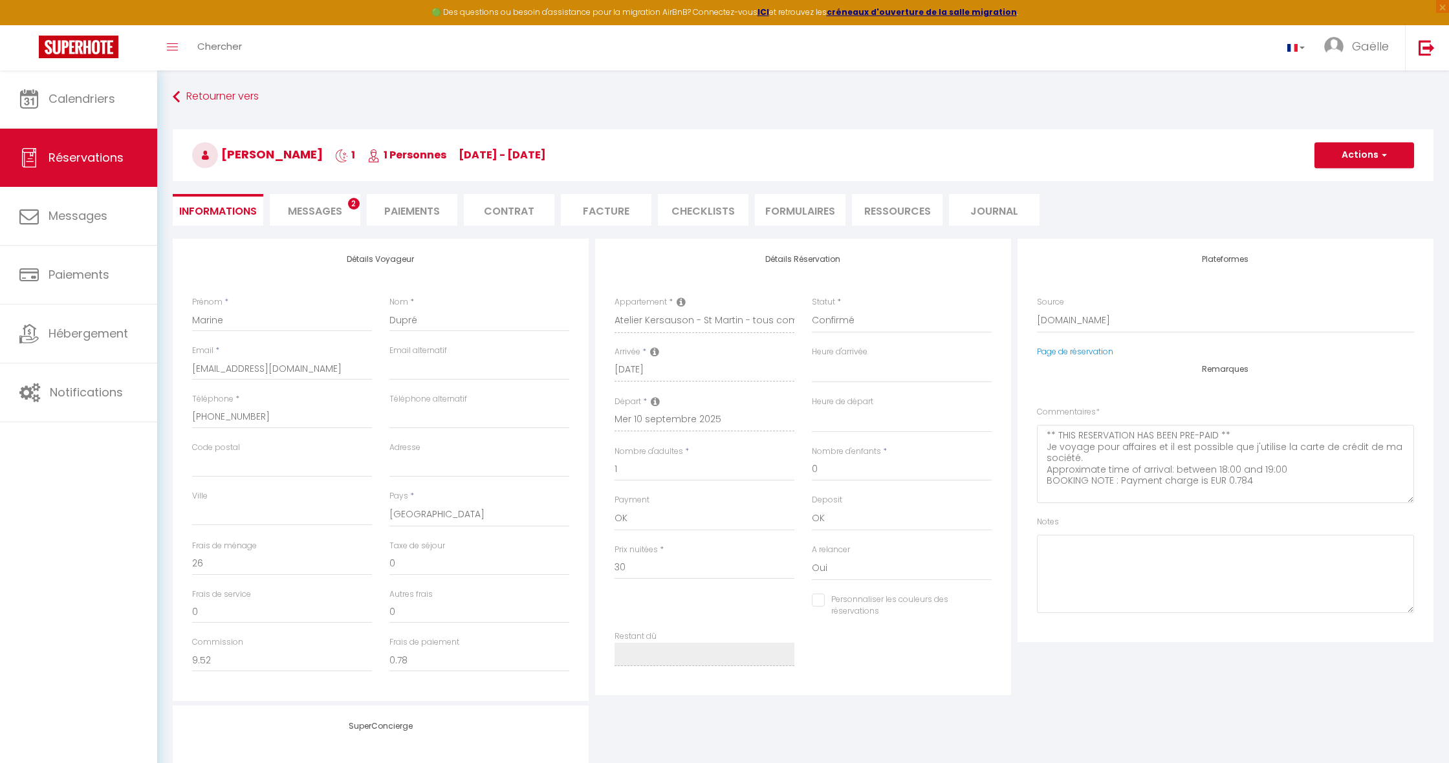
click at [615, 207] on li "Facture" at bounding box center [606, 210] width 91 height 32
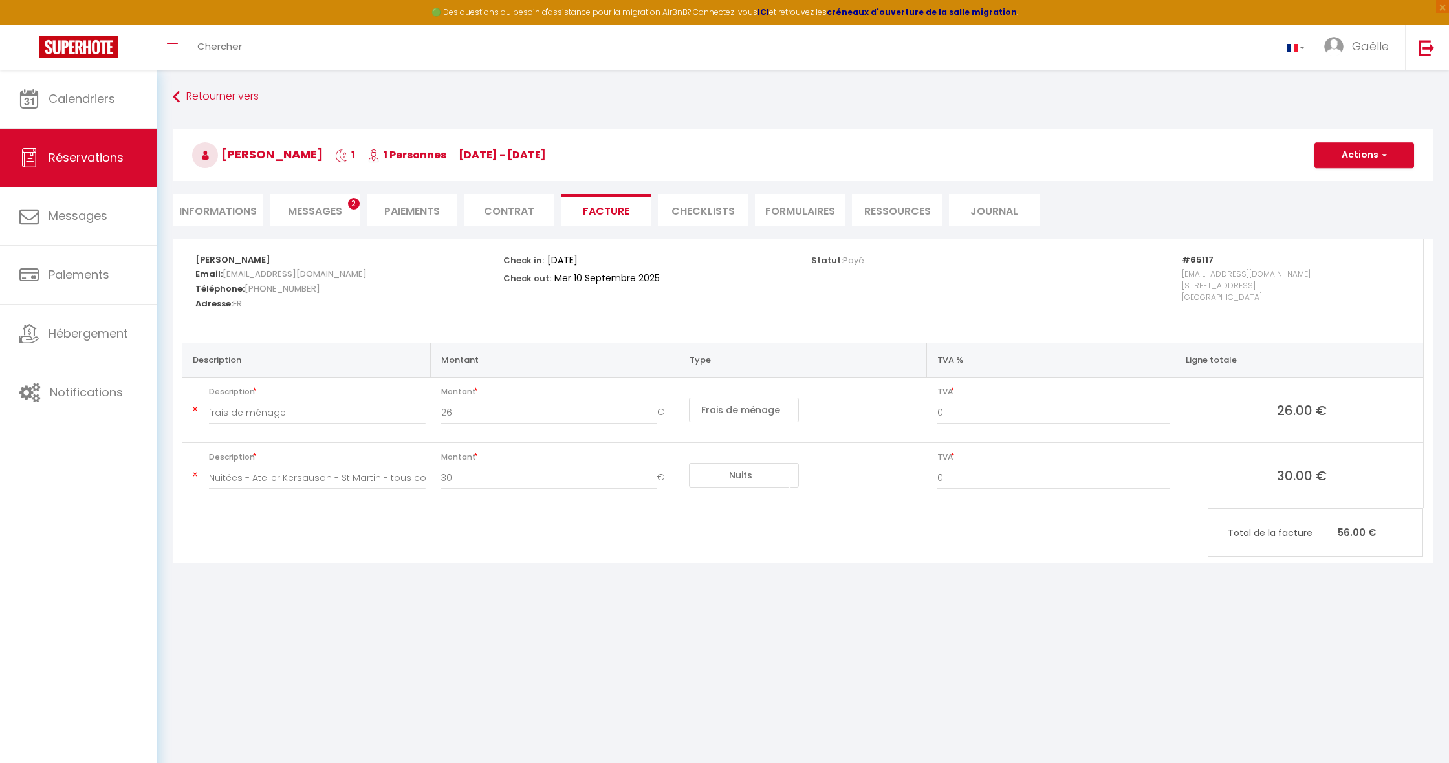
scroll to position [0, 1]
click at [1385, 155] on span "button" at bounding box center [1382, 155] width 8 height 12
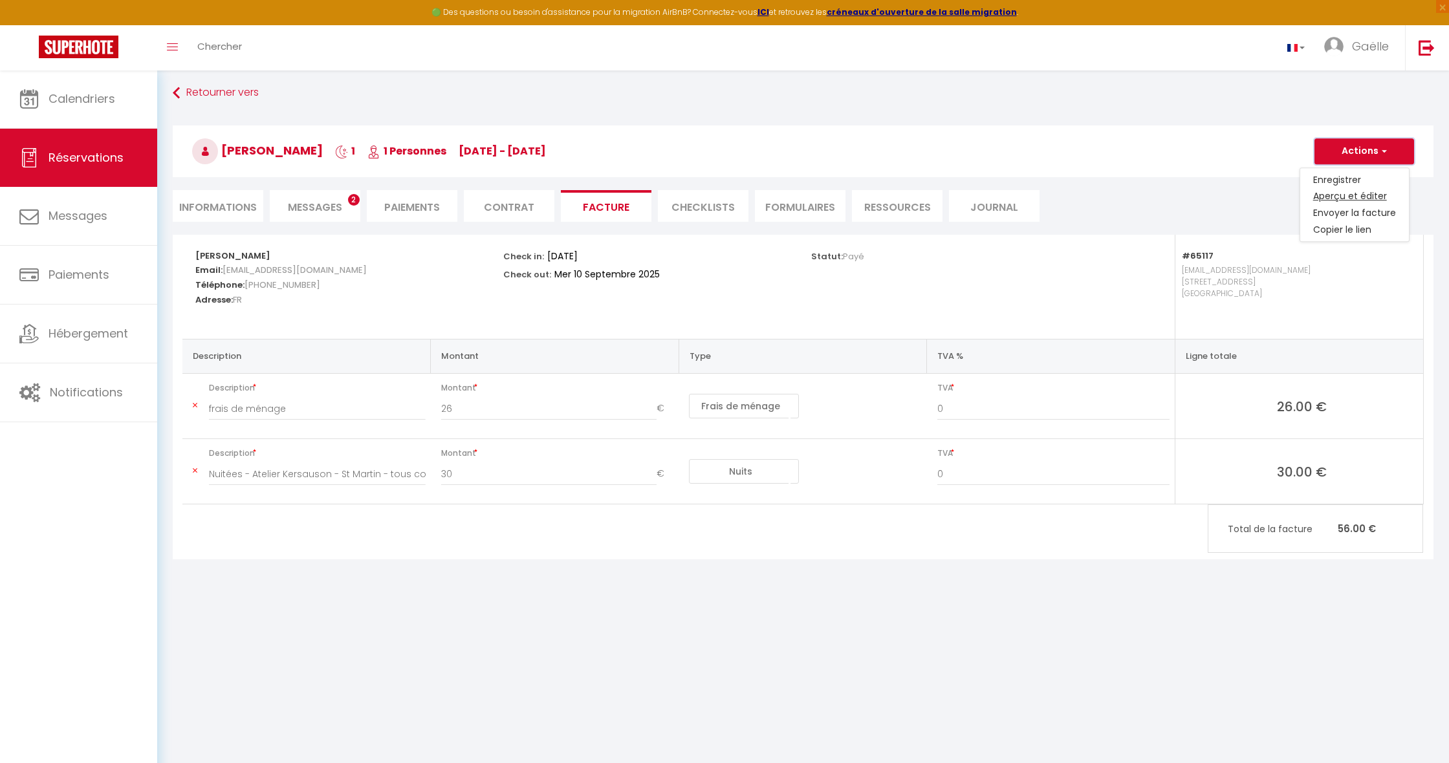
scroll to position [5, 1]
click at [1380, 195] on link "Aperçu et éditer" at bounding box center [1354, 196] width 109 height 17
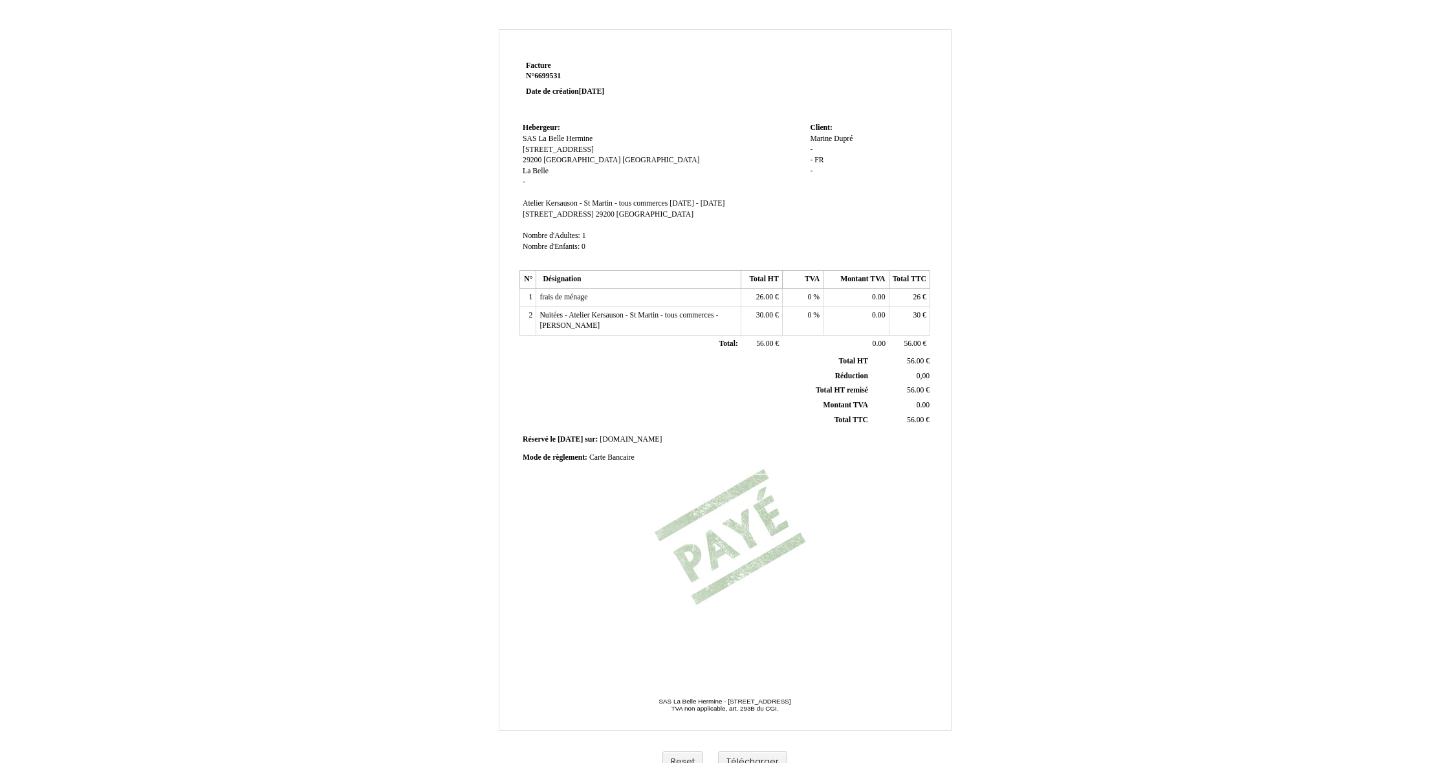
scroll to position [1, 0]
click at [856, 116] on td at bounding box center [807, 88] width 246 height 62
click at [861, 113] on td at bounding box center [807, 89] width 246 height 62
click at [1026, 120] on div "Facture Facture N° 6699531 6699531 Date de création 09 September 2025 Hebergeur…" at bounding box center [725, 404] width 757 height 751
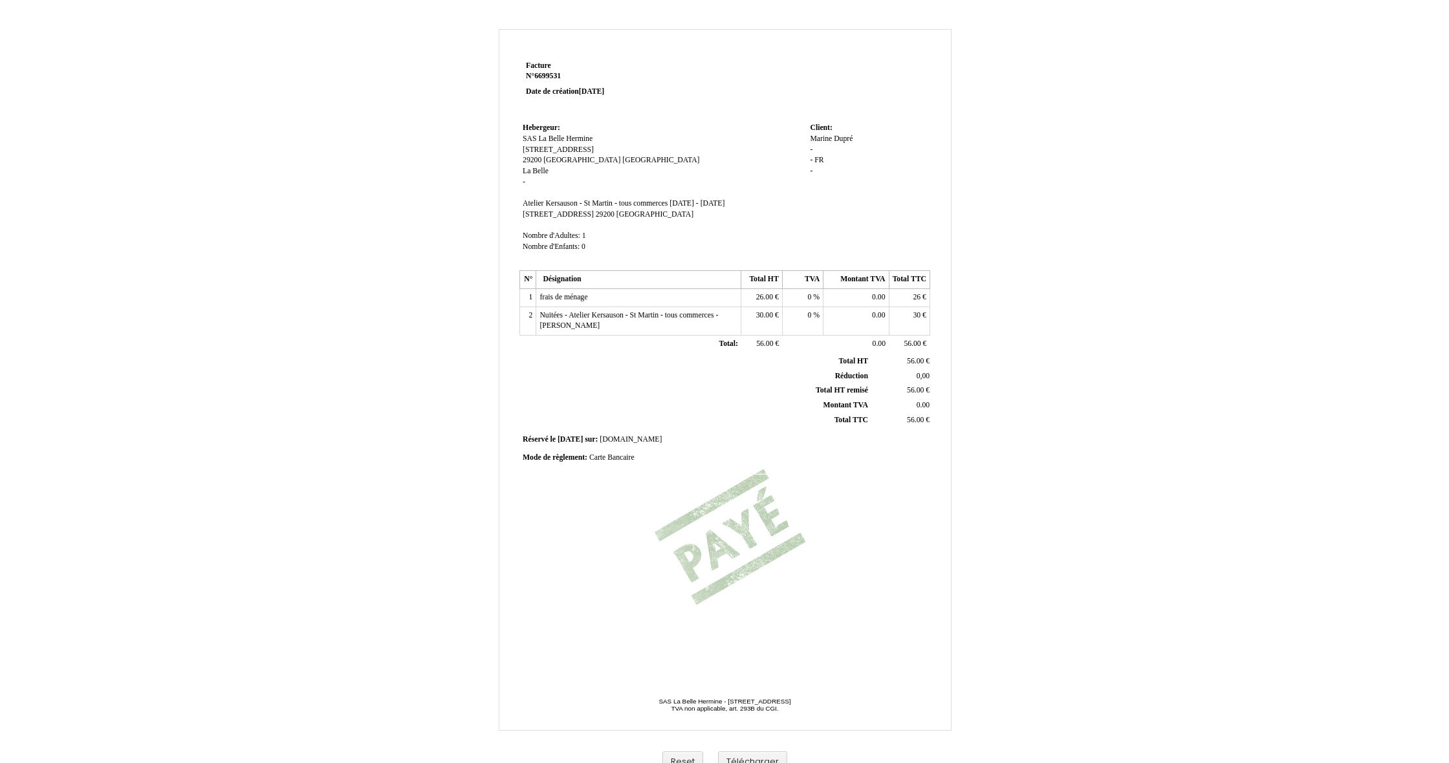
click at [964, 77] on div "Facture Facture N° 6699531 6699531 Date de création 09 September 2025 Hebergeur…" at bounding box center [725, 404] width 757 height 751
